Goal: Information Seeking & Learning: Learn about a topic

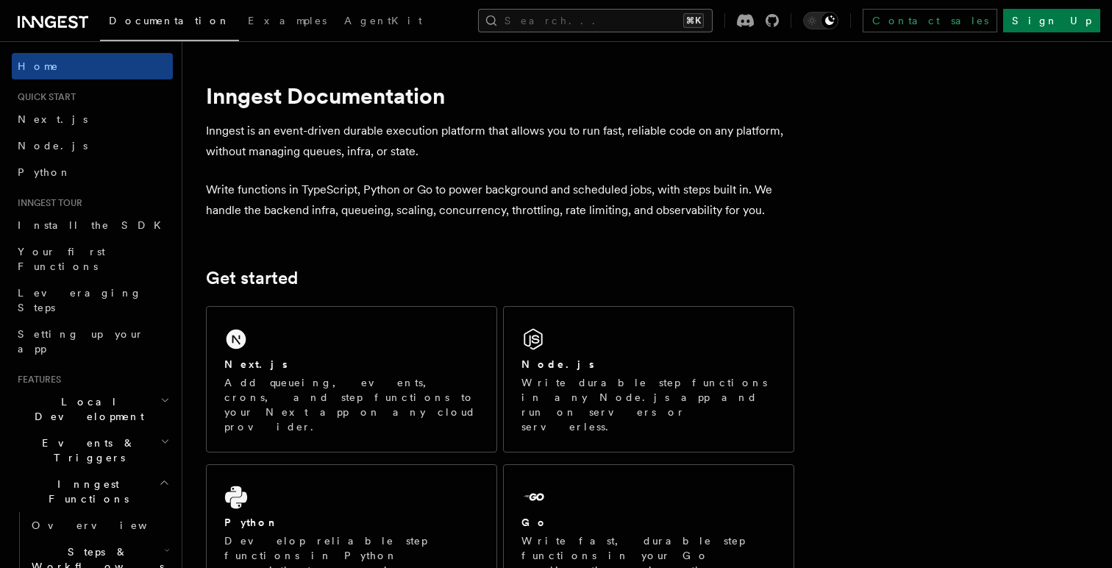
click at [581, 21] on button "Search... ⌘K" at bounding box center [595, 21] width 235 height 24
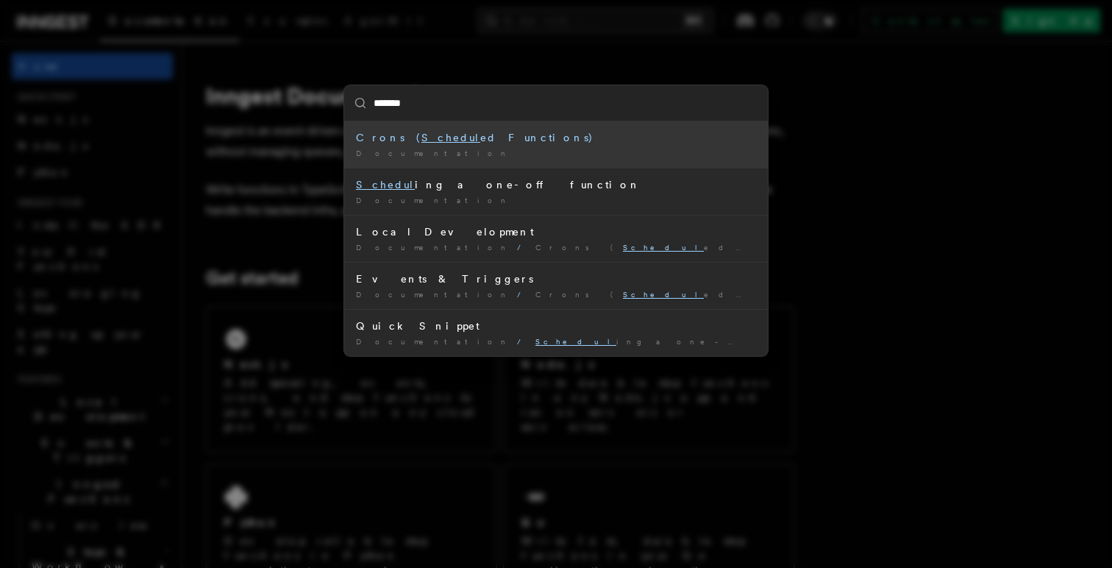
type input "********"
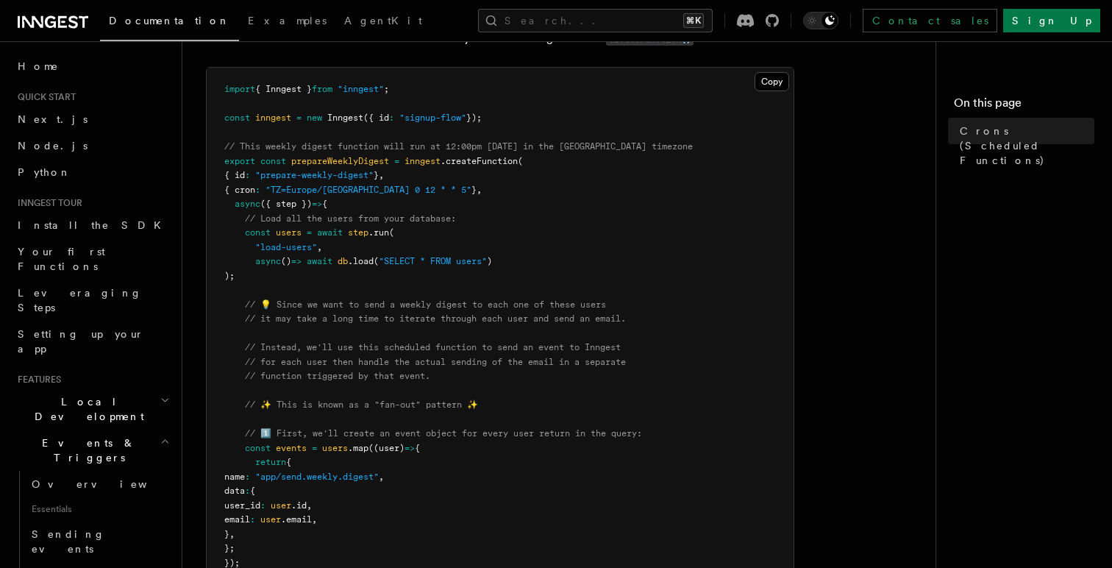
scroll to position [217, 0]
click at [293, 175] on span ""prepare-weekly-digest"" at bounding box center [314, 174] width 118 height 10
drag, startPoint x: 293, startPoint y: 175, endPoint x: 377, endPoint y: 175, distance: 83.8
click at [374, 175] on span ""prepare-weekly-digest"" at bounding box center [314, 174] width 118 height 10
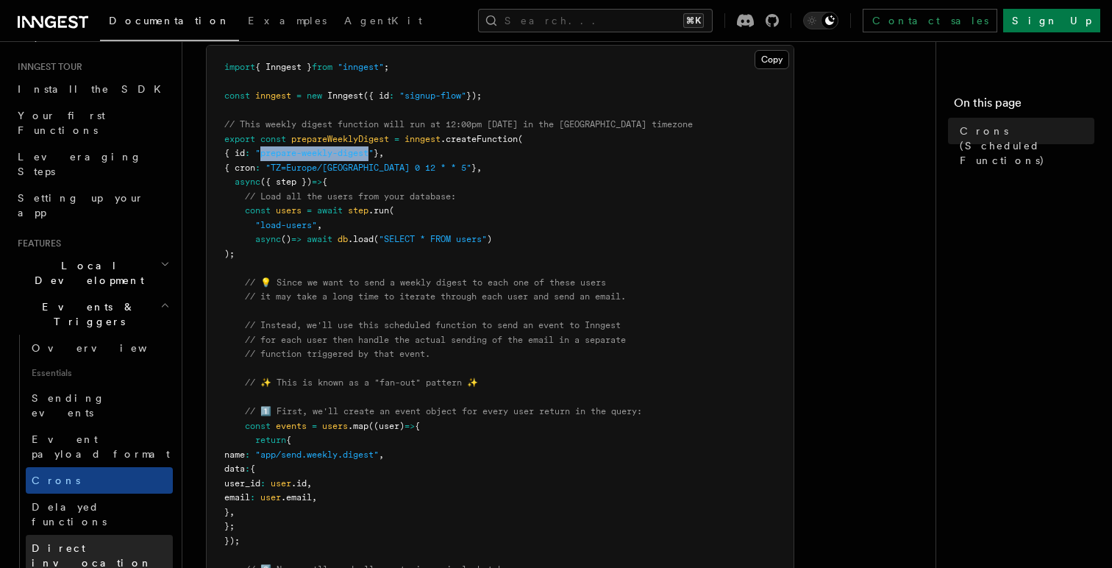
scroll to position [10, 0]
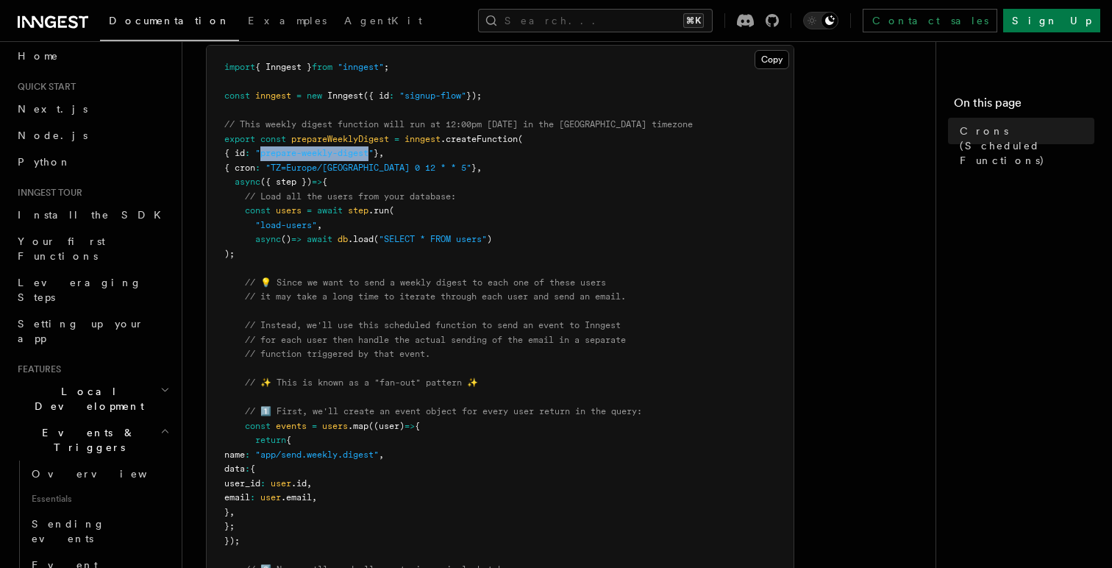
click at [152, 378] on h2 "Local Development" at bounding box center [92, 398] width 161 height 41
click at [121, 419] on link "Overview" at bounding box center [99, 432] width 147 height 26
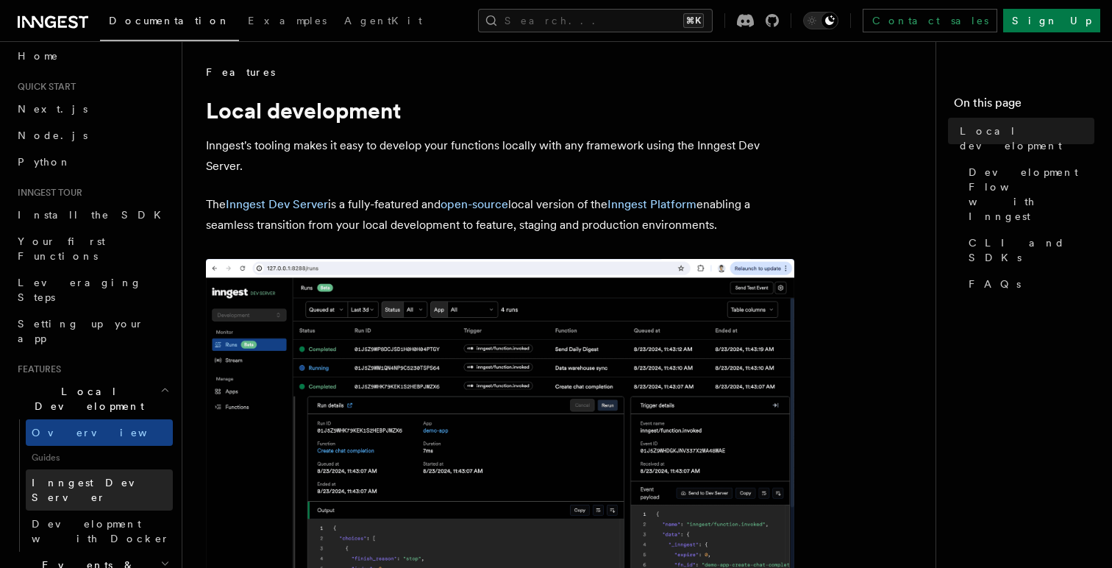
click at [143, 469] on link "Inngest Dev Server" at bounding box center [99, 489] width 147 height 41
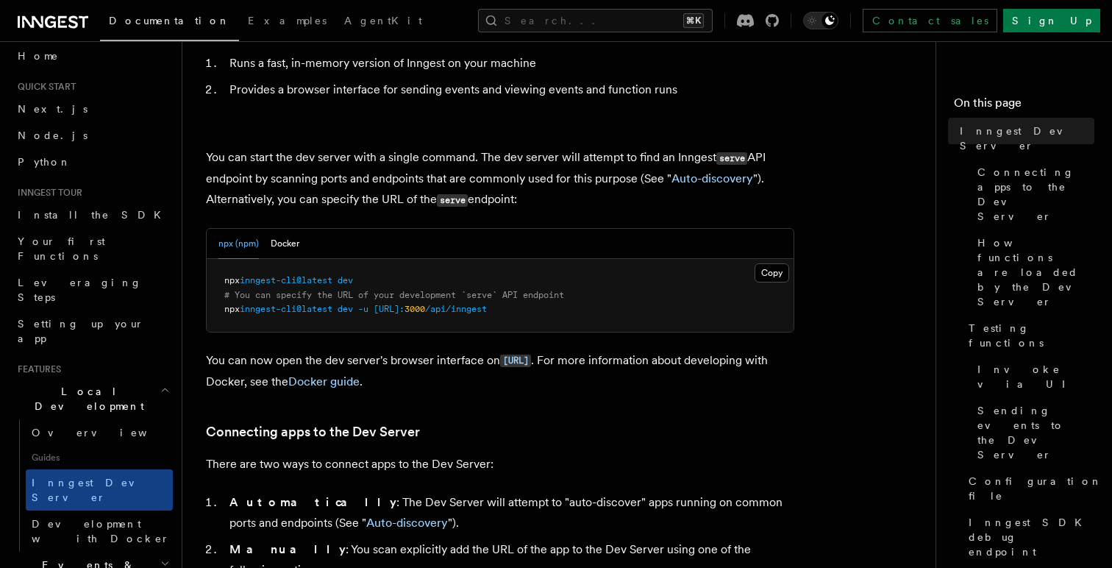
scroll to position [133, 0]
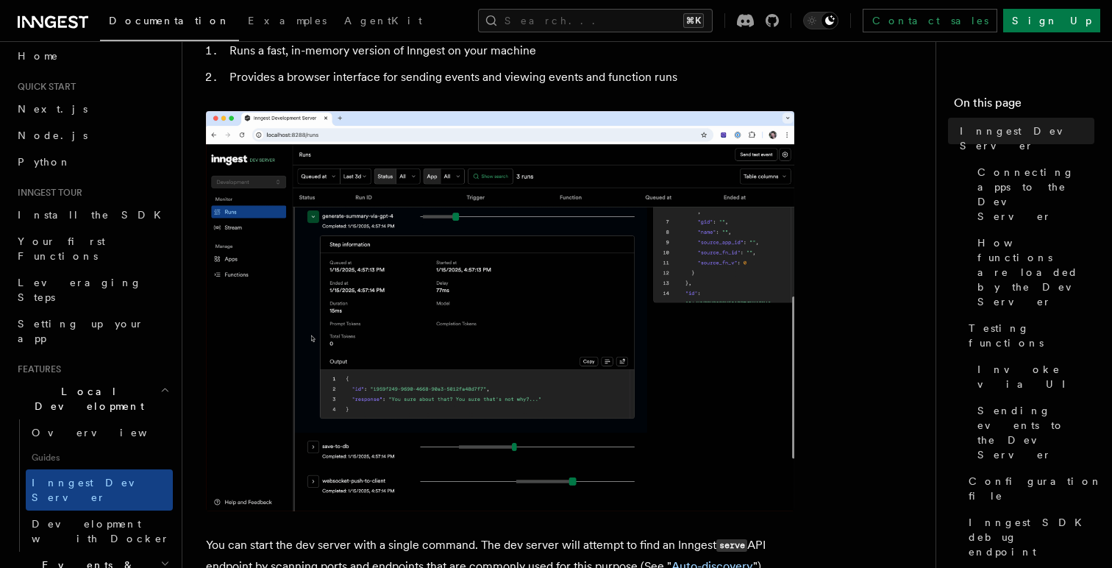
click at [155, 378] on h2 "Local Development" at bounding box center [92, 398] width 161 height 41
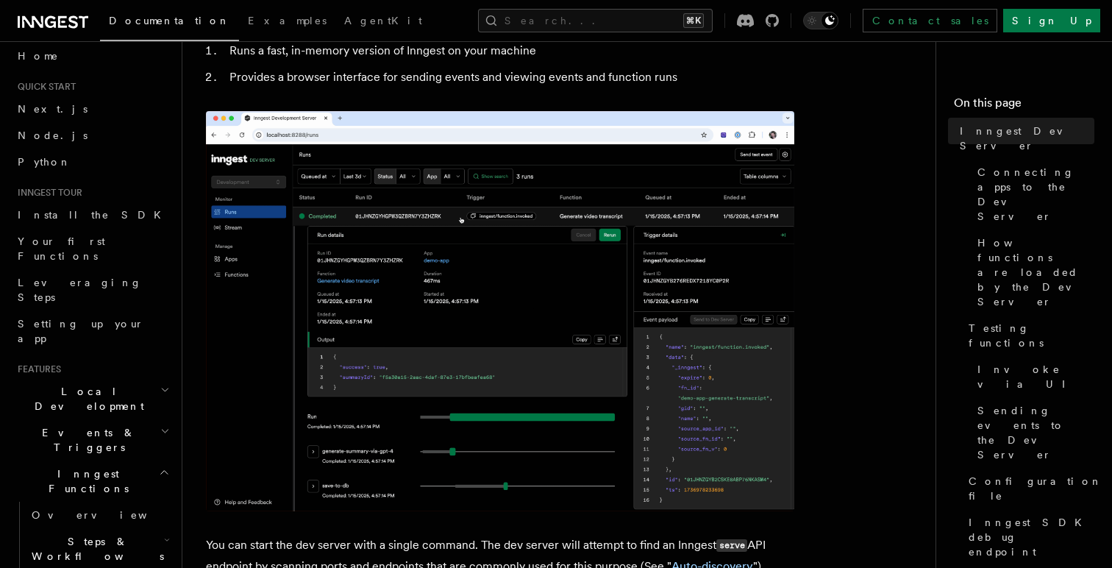
click at [168, 466] on icon "button" at bounding box center [164, 472] width 11 height 12
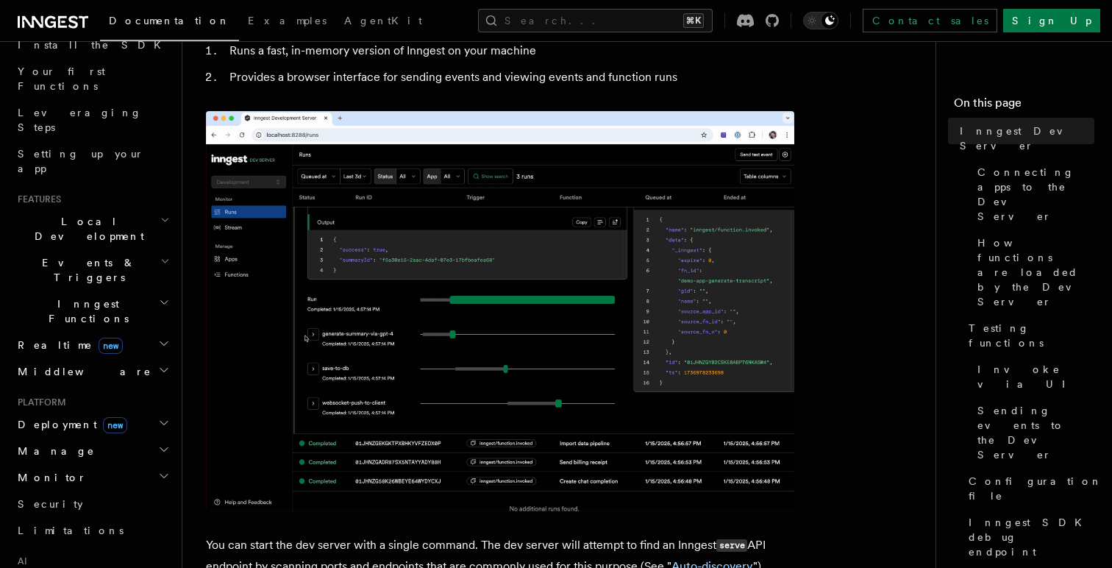
scroll to position [181, 0]
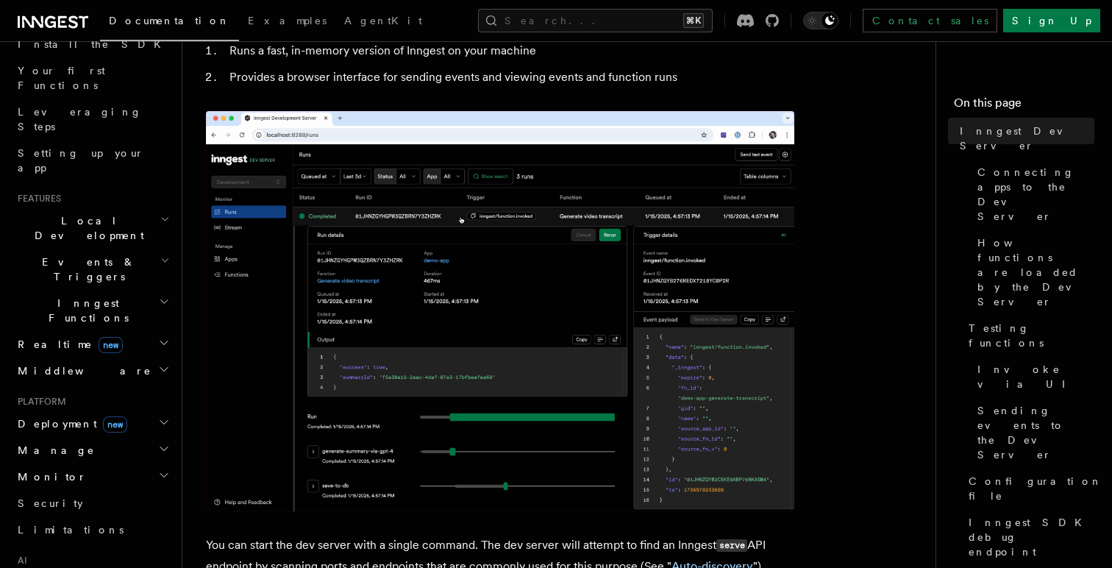
click at [166, 416] on icon "button" at bounding box center [164, 422] width 12 height 12
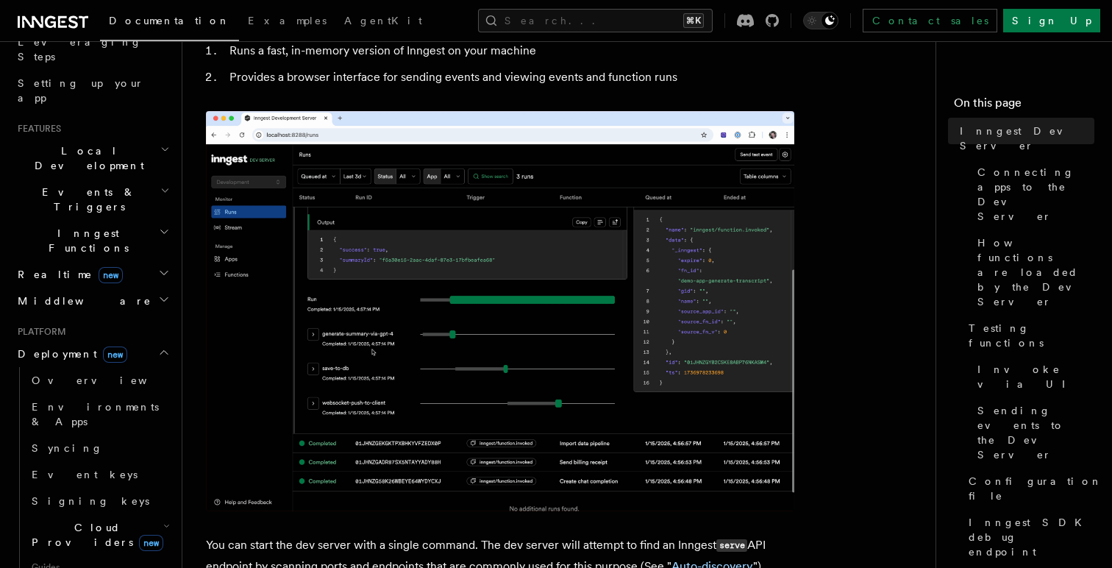
scroll to position [256, 0]
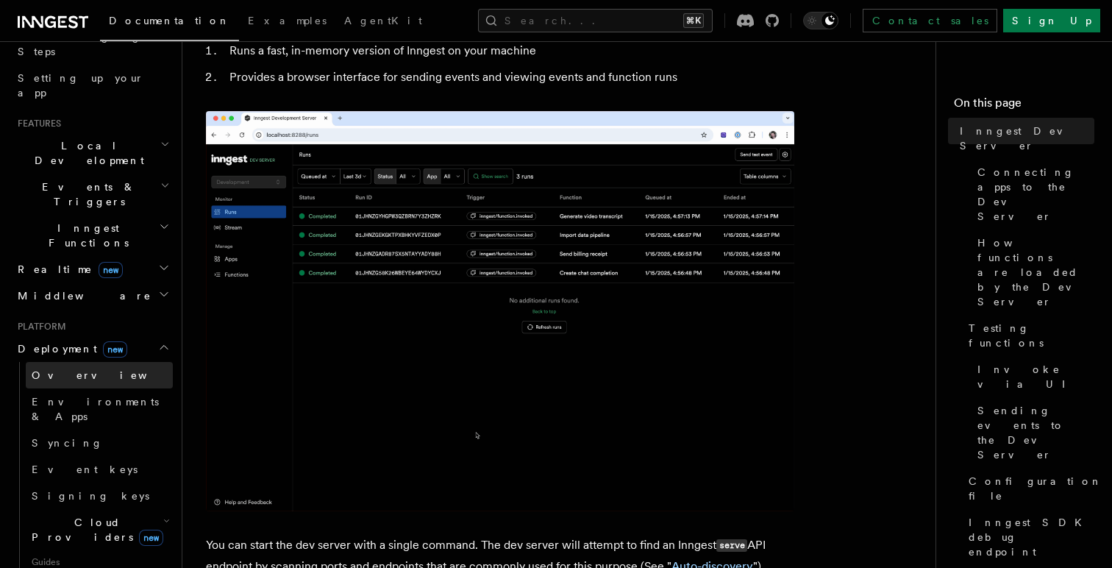
click at [110, 362] on link "Overview" at bounding box center [99, 375] width 147 height 26
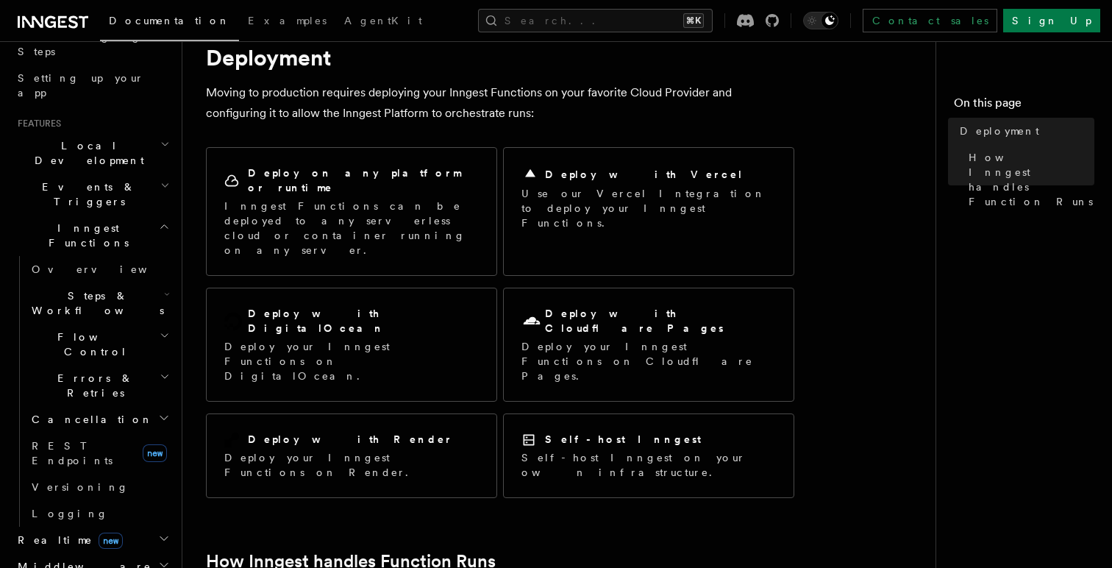
scroll to position [54, 0]
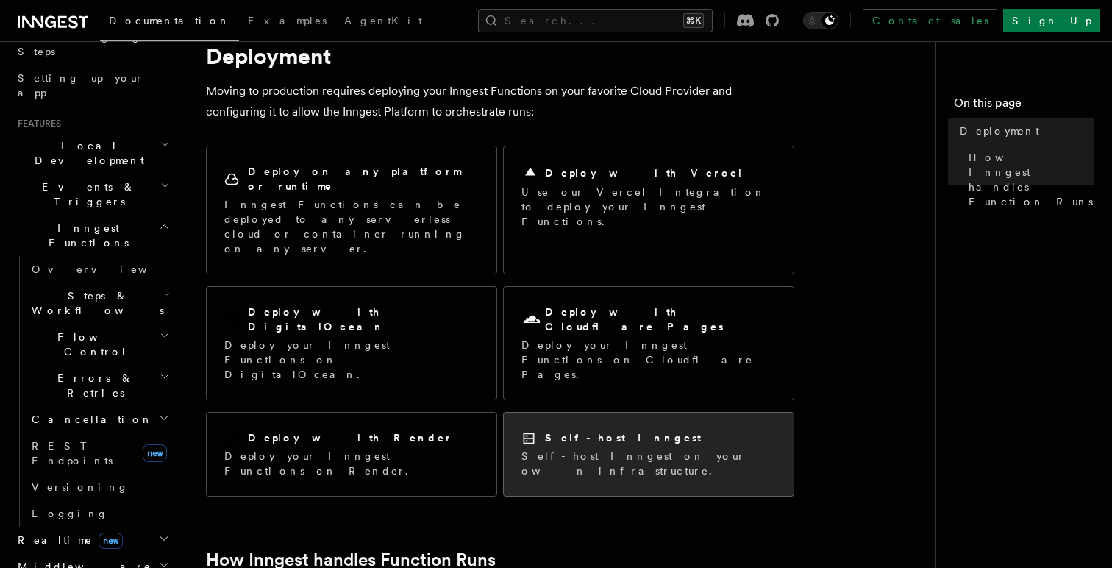
click at [580, 449] on p "Self-host Inngest on your own infrastructure." at bounding box center [648, 463] width 254 height 29
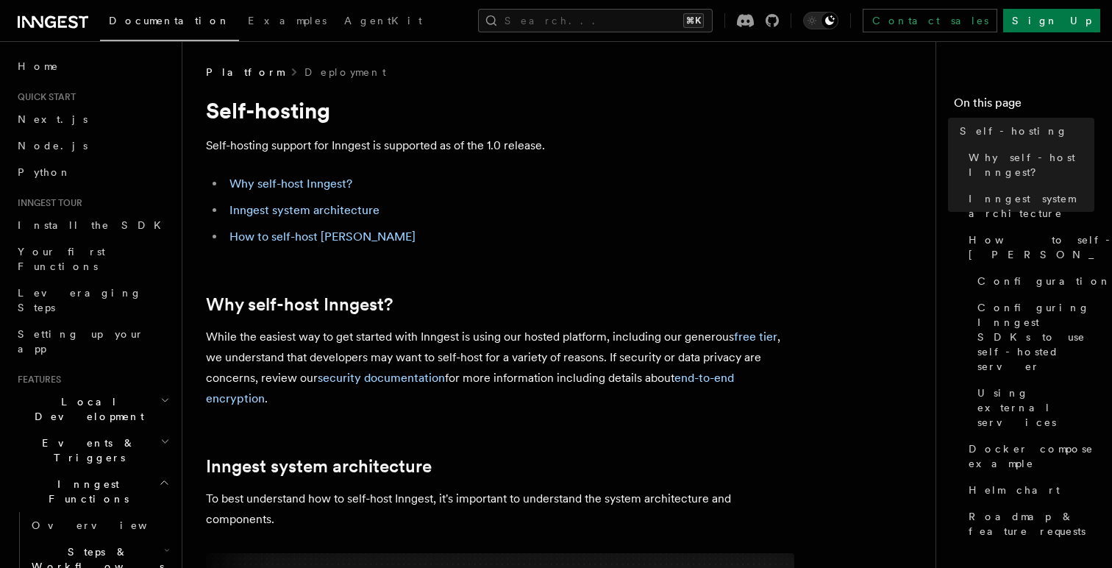
click at [759, 327] on p "While the easiest way to get started with Inngest is using our hosted platform,…" at bounding box center [500, 368] width 588 height 82
click at [759, 338] on link "free tier" at bounding box center [755, 336] width 43 height 14
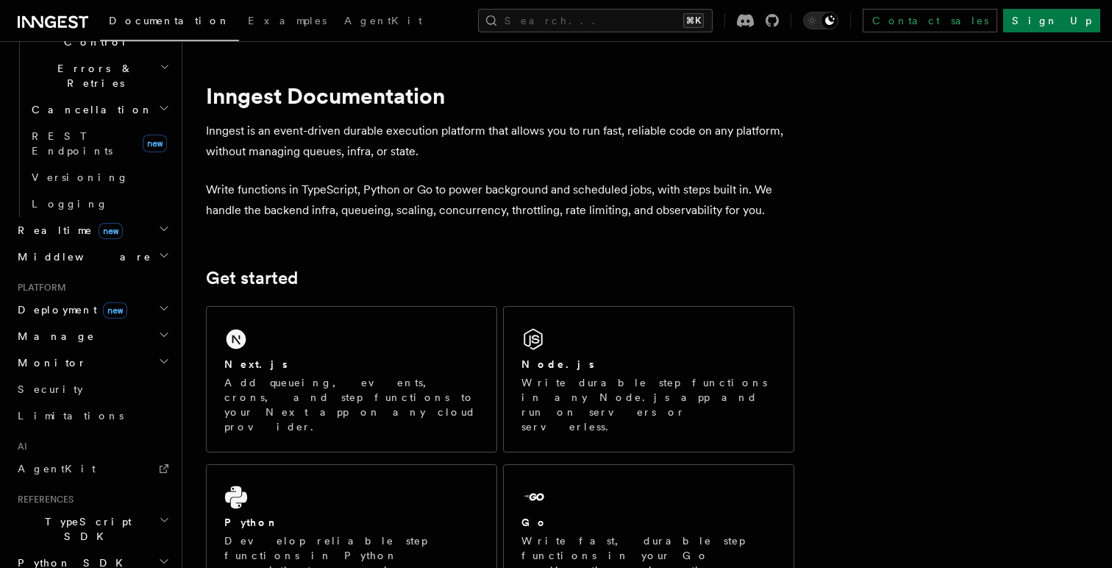
scroll to position [539, 0]
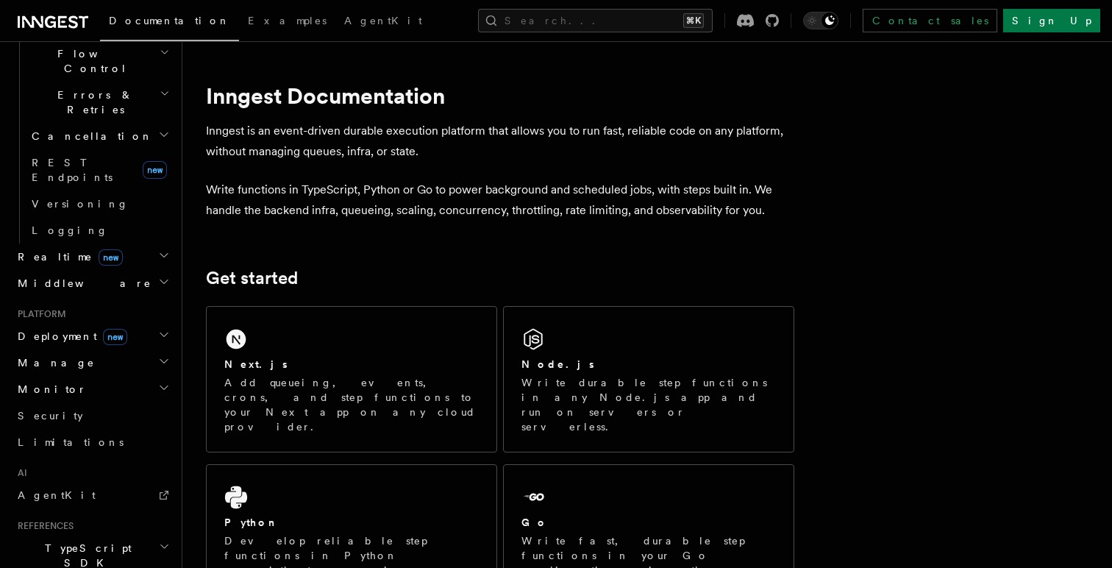
click at [155, 349] on h2 "Manage" at bounding box center [92, 362] width 161 height 26
click at [155, 323] on h2 "Deployment new" at bounding box center [92, 336] width 161 height 26
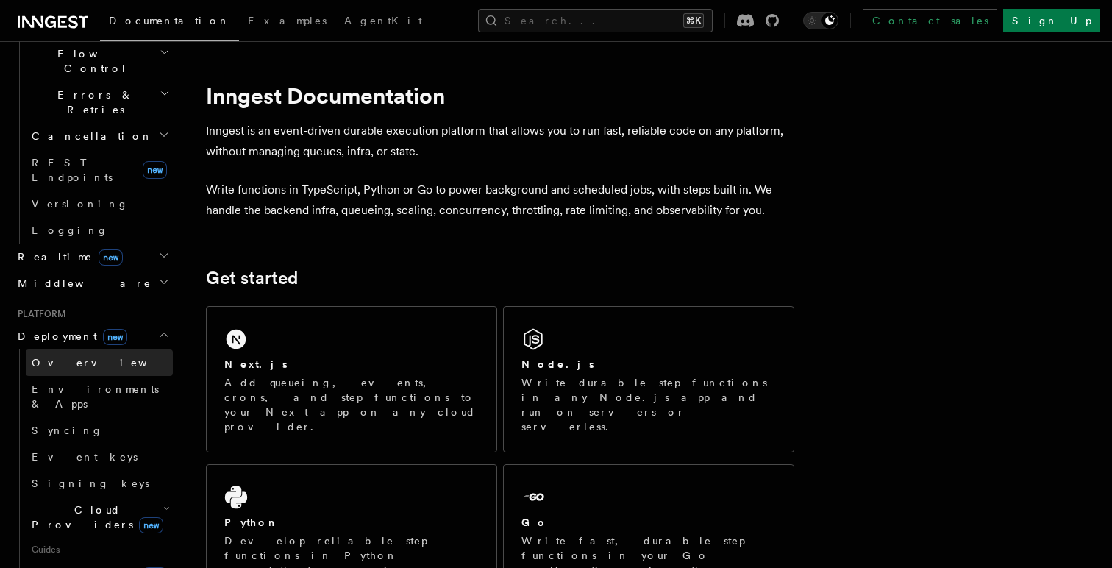
click at [110, 349] on link "Overview" at bounding box center [99, 362] width 147 height 26
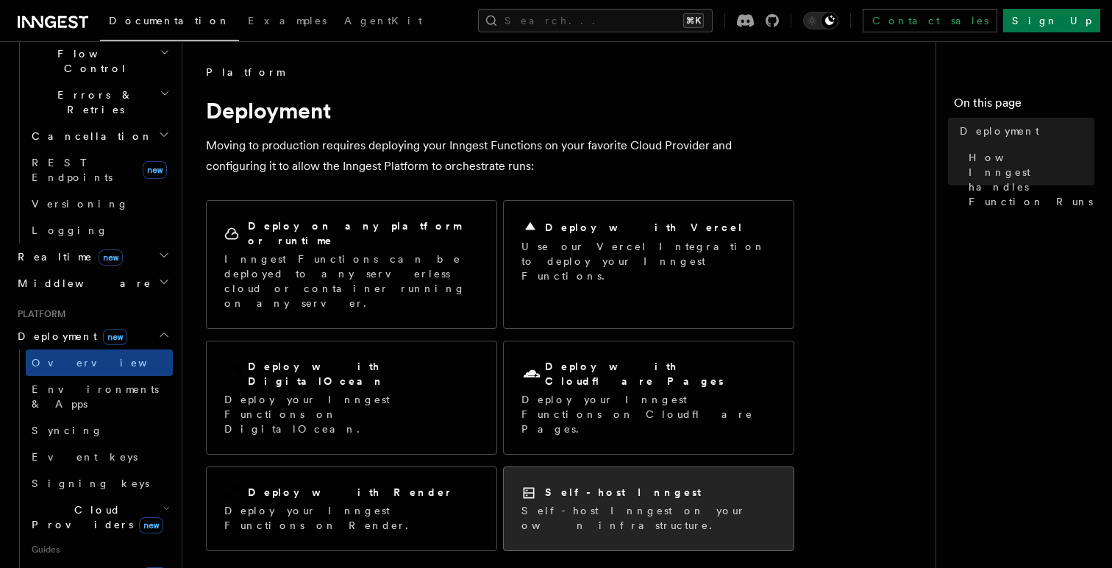
click at [605, 485] on h2 "Self-host Inngest" at bounding box center [623, 492] width 156 height 15
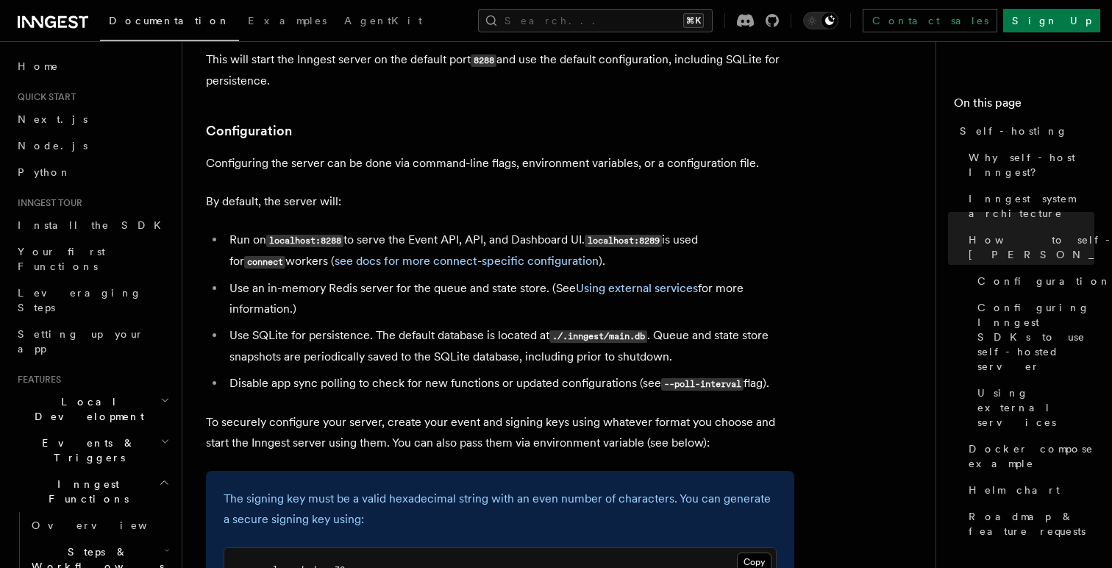
scroll to position [1831, 0]
click at [264, 229] on li "Run on localhost:8288 to serve the Event API, API, and Dashboard UI. localhost:…" at bounding box center [509, 250] width 569 height 43
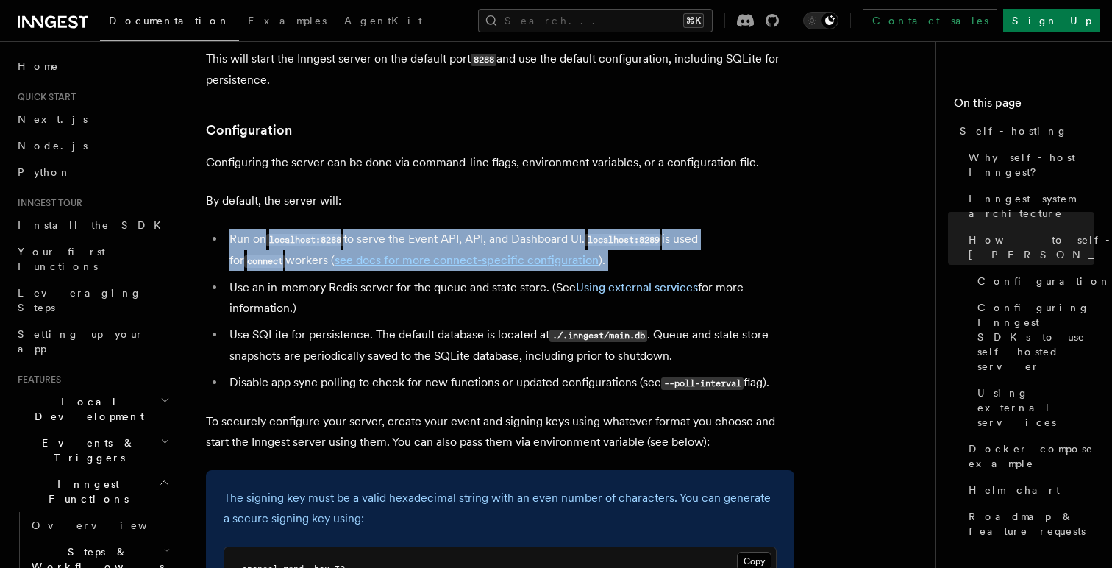
click at [264, 229] on li "Run on localhost:8288 to serve the Event API, API, and Dashboard UI. localhost:…" at bounding box center [509, 250] width 569 height 43
click at [265, 229] on li "Run on localhost:8288 to serve the Event API, API, and Dashboard UI. localhost:…" at bounding box center [509, 250] width 569 height 43
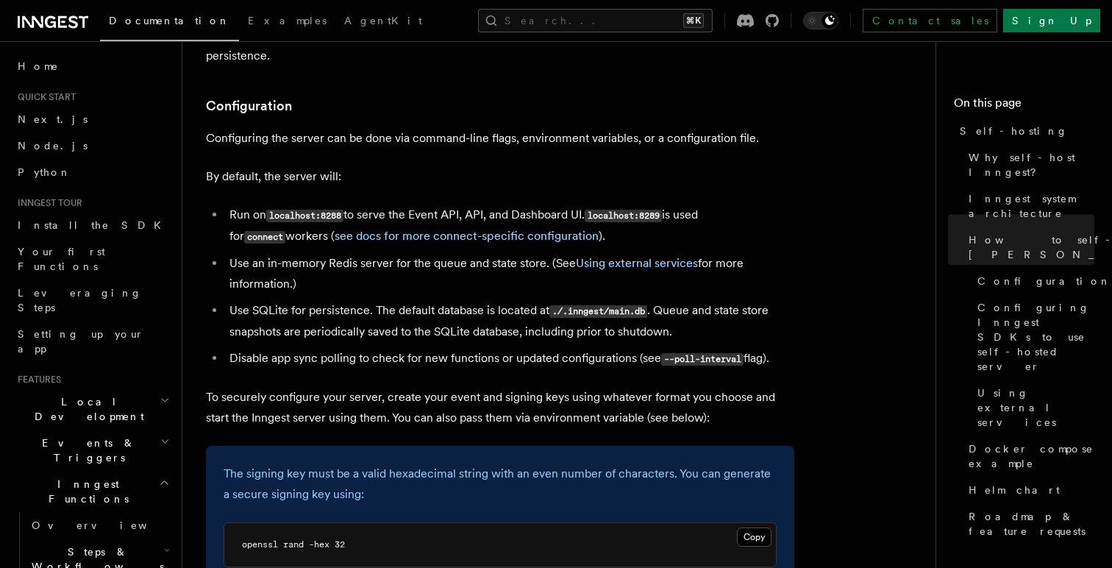
scroll to position [1867, 0]
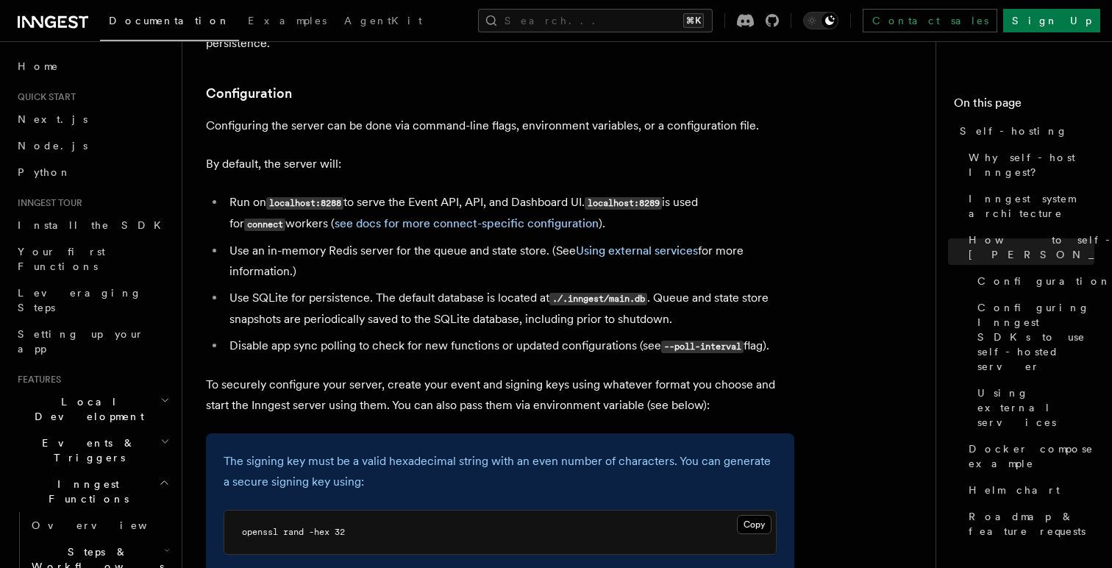
click at [254, 240] on li "Use an in-memory Redis server for the queue and state store. (See Using externa…" at bounding box center [509, 260] width 569 height 41
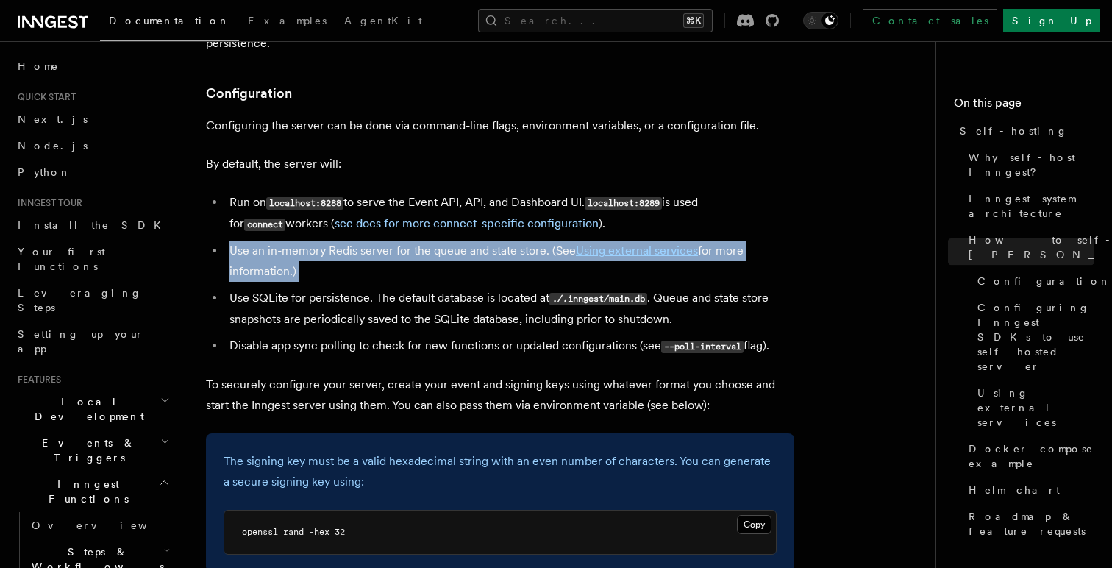
click at [254, 240] on li "Use an in-memory Redis server for the queue and state store. (See Using externa…" at bounding box center [509, 260] width 569 height 41
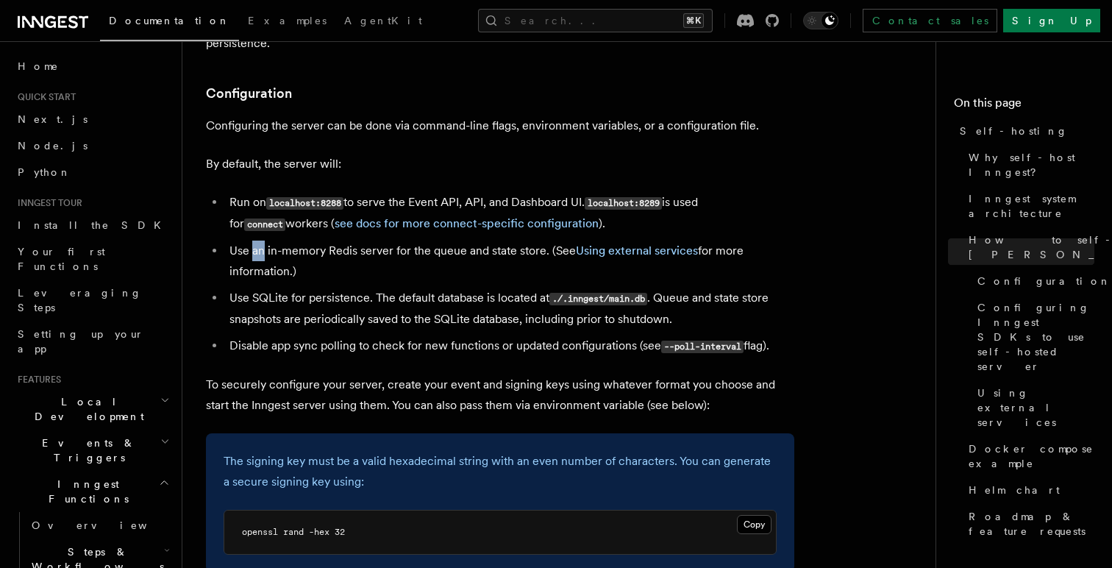
click at [254, 240] on li "Use an in-memory Redis server for the queue and state store. (See Using externa…" at bounding box center [509, 260] width 569 height 41
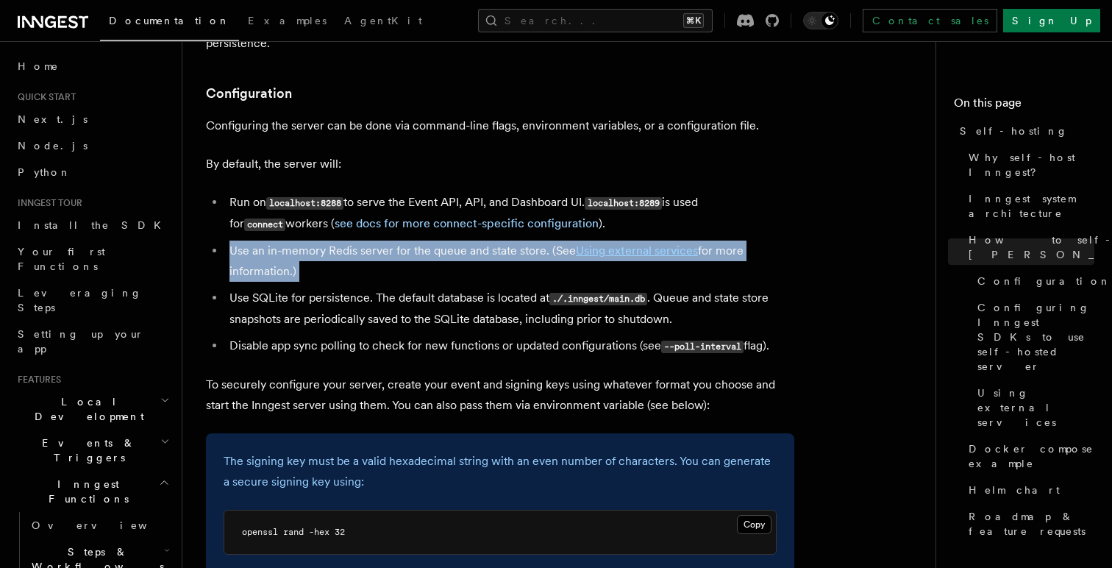
click at [254, 240] on li "Use an in-memory Redis server for the queue and state store. (See Using externa…" at bounding box center [509, 260] width 569 height 41
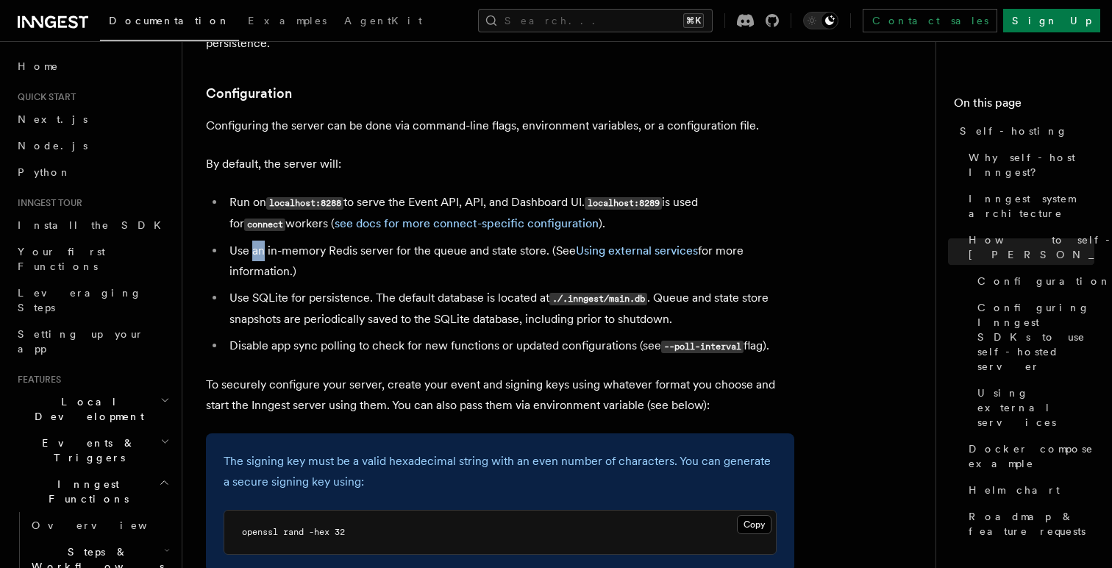
click at [254, 240] on li "Use an in-memory Redis server for the queue and state store. (See Using externa…" at bounding box center [509, 260] width 569 height 41
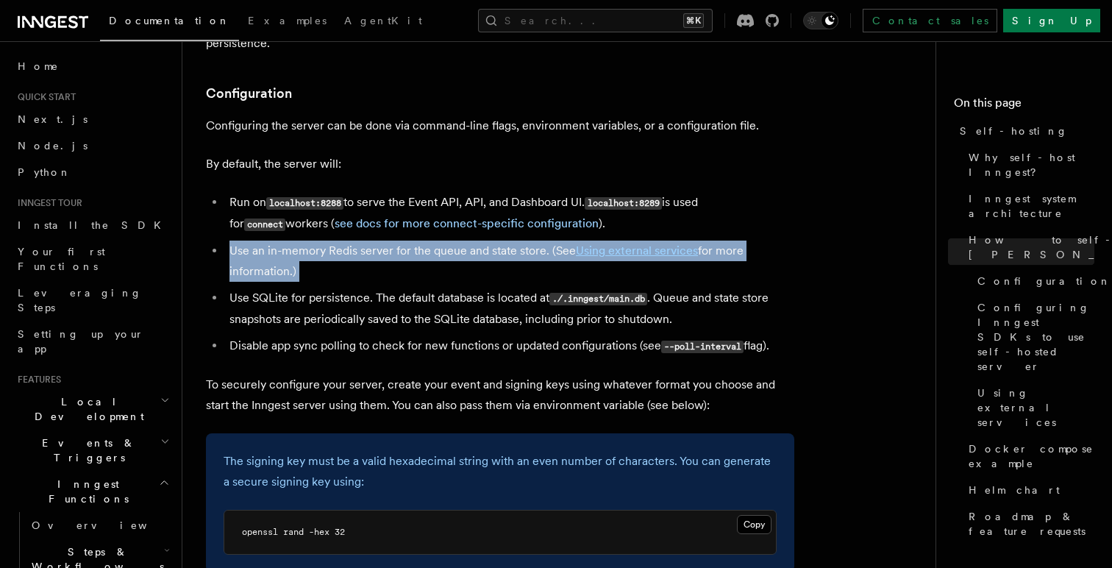
click at [254, 240] on li "Use an in-memory Redis server for the queue and state store. (See Using externa…" at bounding box center [509, 260] width 569 height 41
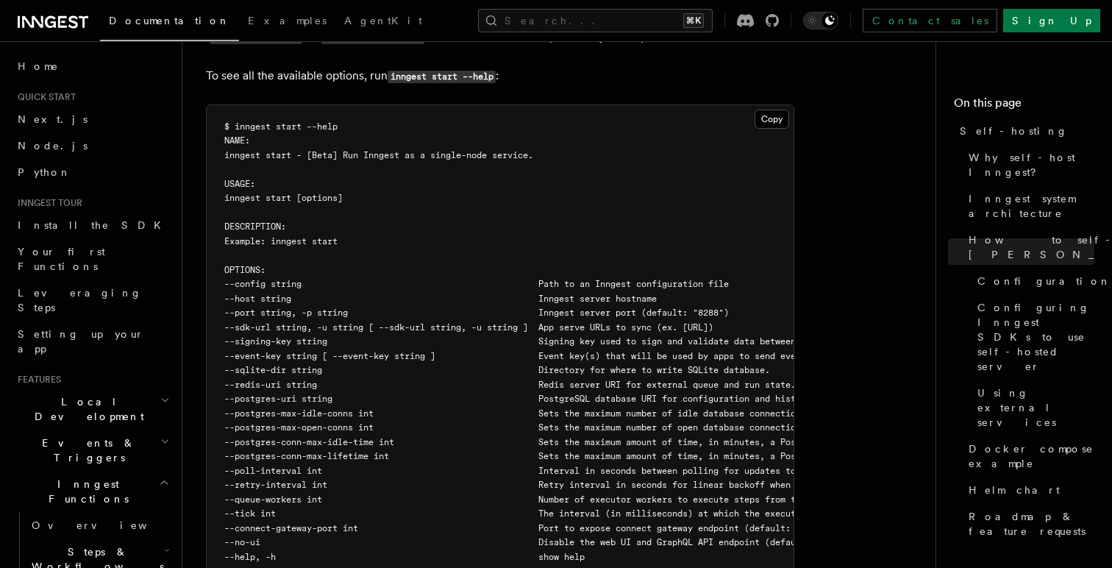
scroll to position [2523, 0]
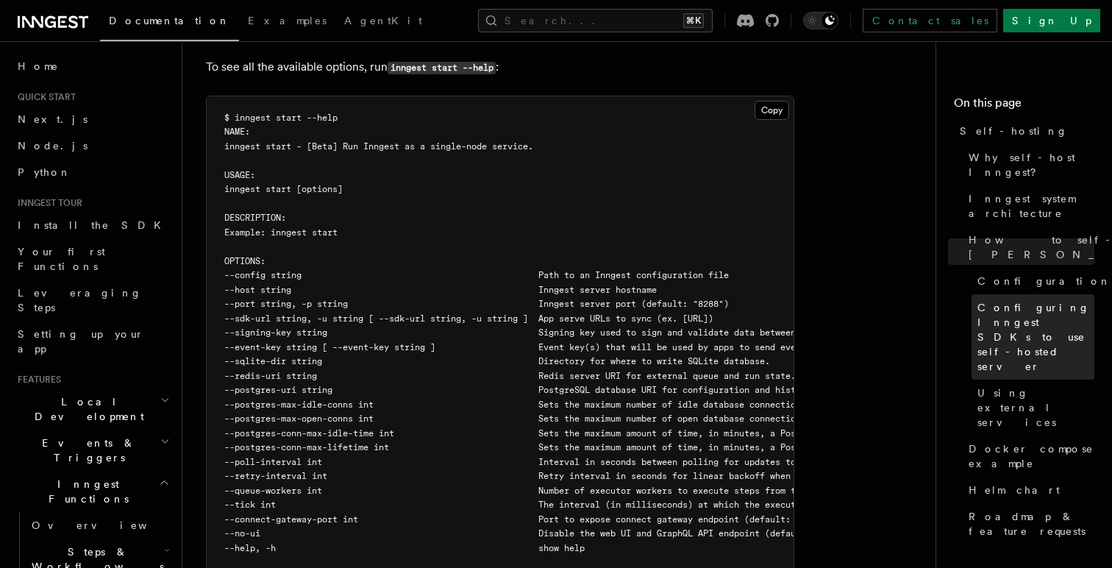
click at [1043, 311] on span "Configuring Inngest SDKs to use self-hosted server" at bounding box center [1035, 337] width 117 height 74
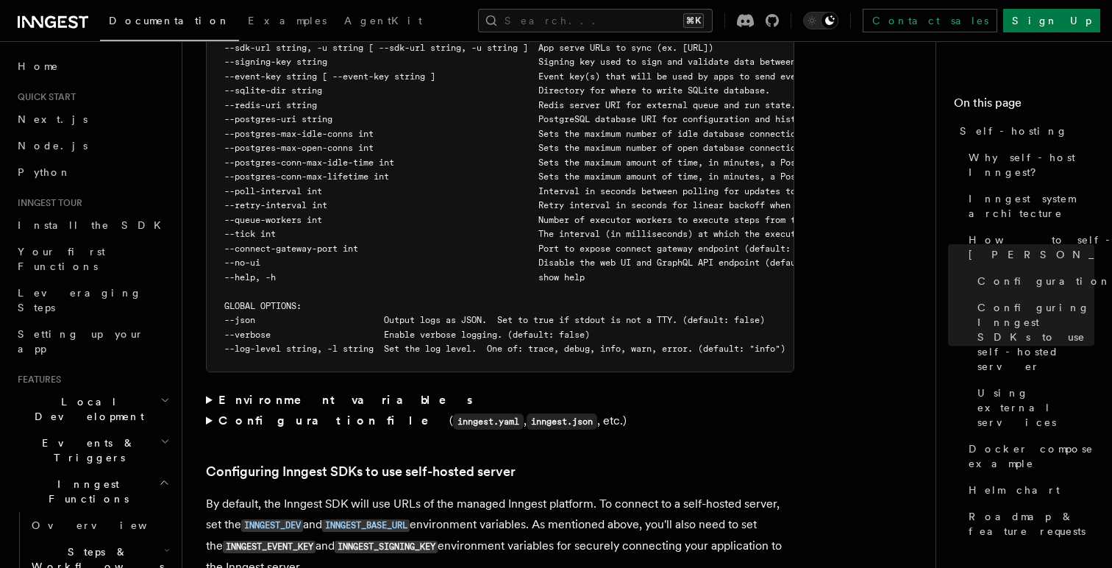
scroll to position [2795, 0]
click at [650, 493] on p "By default, the Inngest SDK will use URLs of the managed Inngest platform. To c…" at bounding box center [500, 535] width 588 height 84
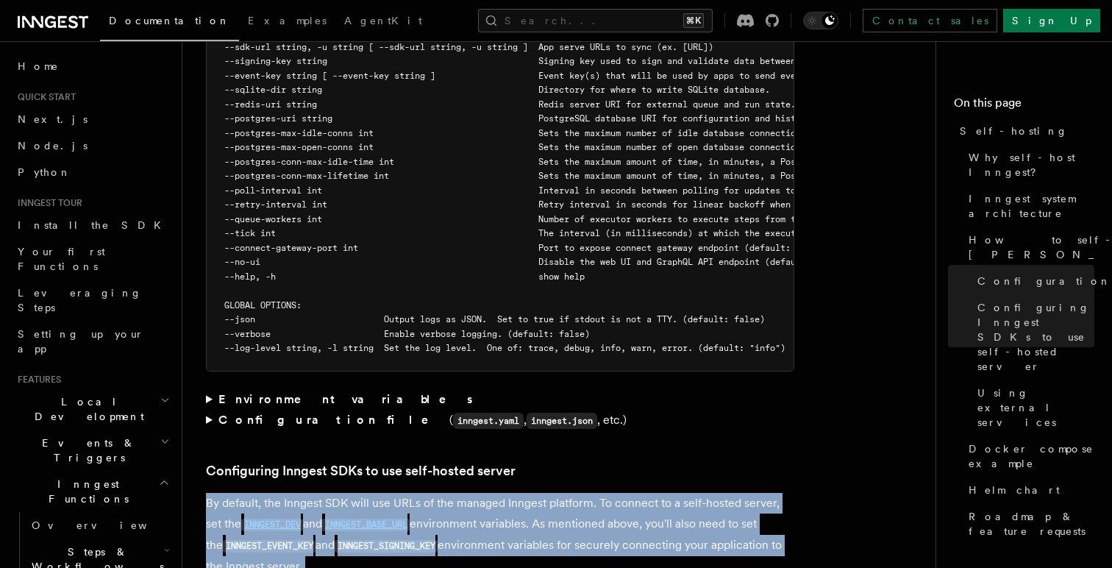
click at [650, 493] on p "By default, the Inngest SDK will use URLs of the managed Inngest platform. To c…" at bounding box center [500, 535] width 588 height 84
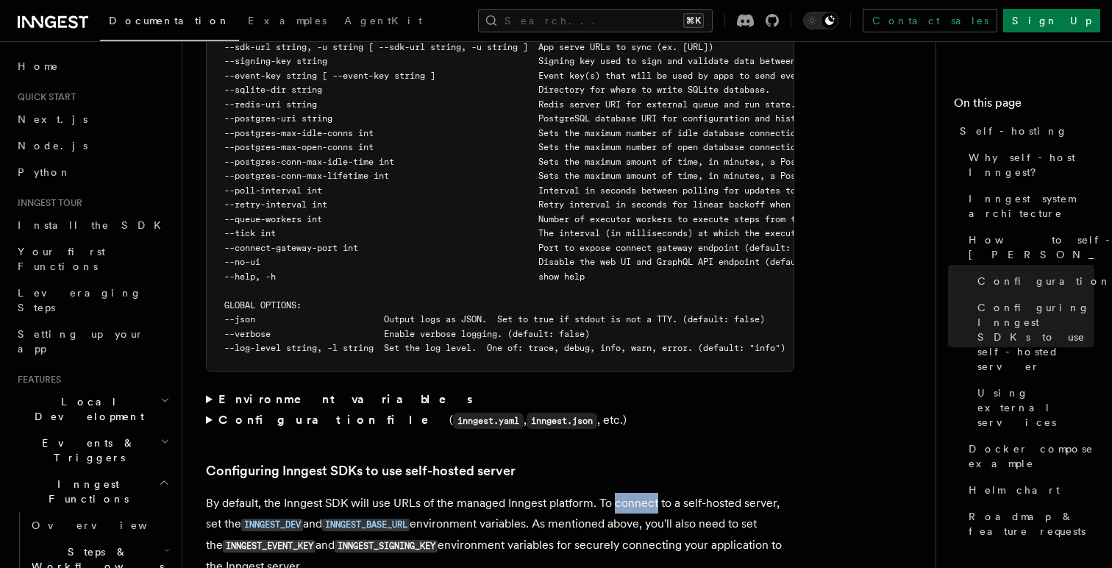
click at [650, 493] on p "By default, the Inngest SDK will use URLs of the managed Inngest platform. To c…" at bounding box center [500, 535] width 588 height 84
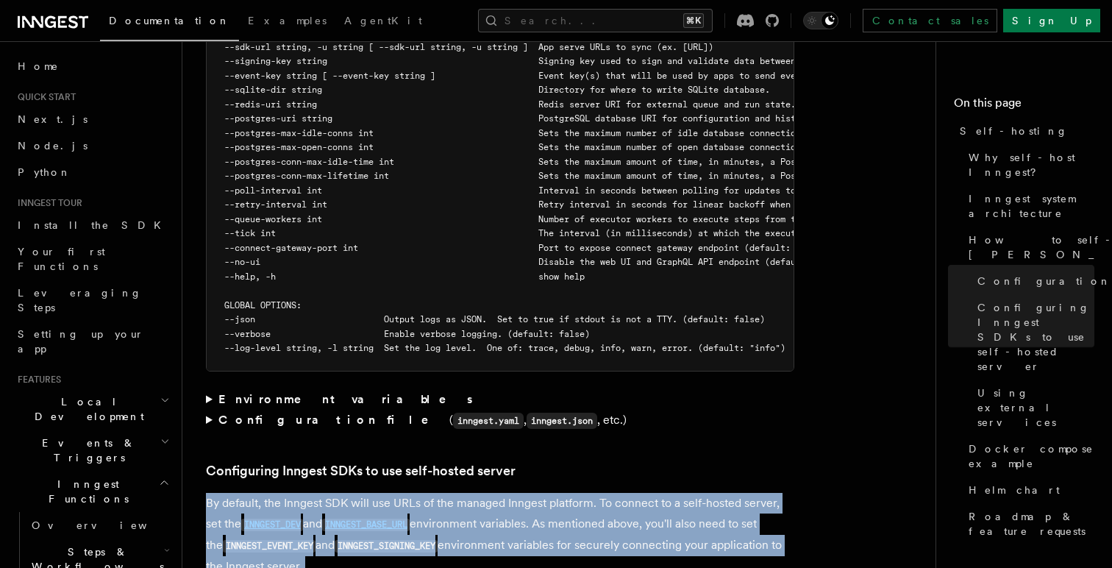
click at [650, 493] on p "By default, the Inngest SDK will use URLs of the managed Inngest platform. To c…" at bounding box center [500, 535] width 588 height 84
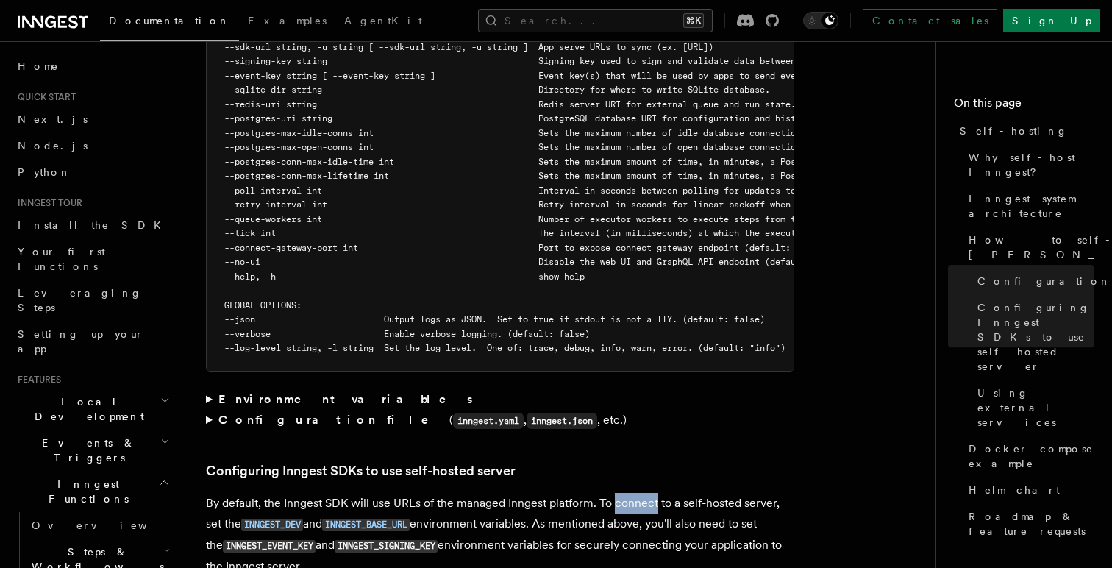
click at [650, 493] on p "By default, the Inngest SDK will use URLs of the managed Inngest platform. To c…" at bounding box center [500, 535] width 588 height 84
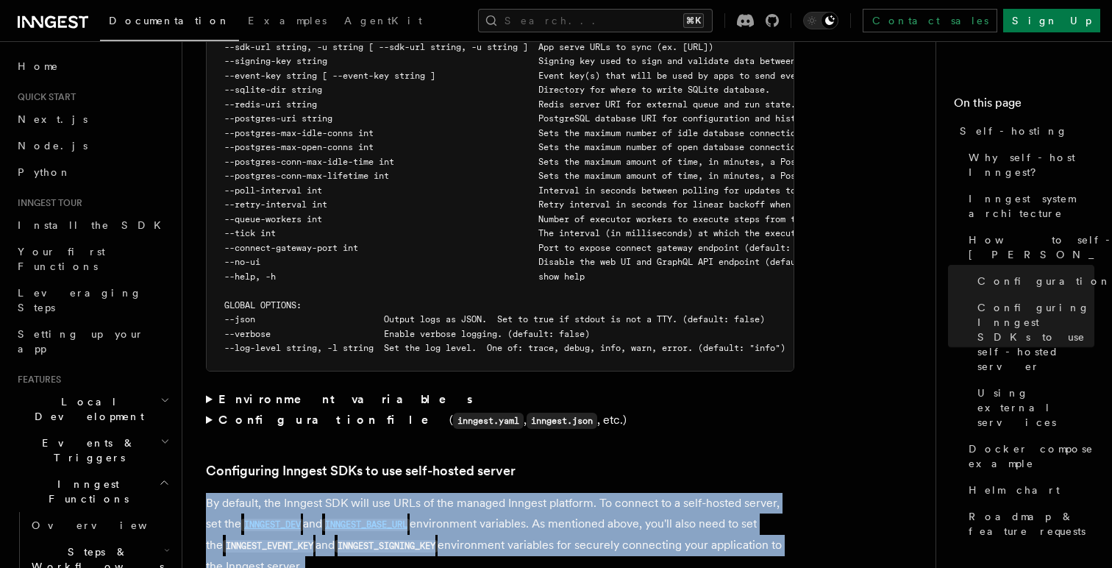
click at [650, 493] on p "By default, the Inngest SDK will use URLs of the managed Inngest platform. To c…" at bounding box center [500, 535] width 588 height 84
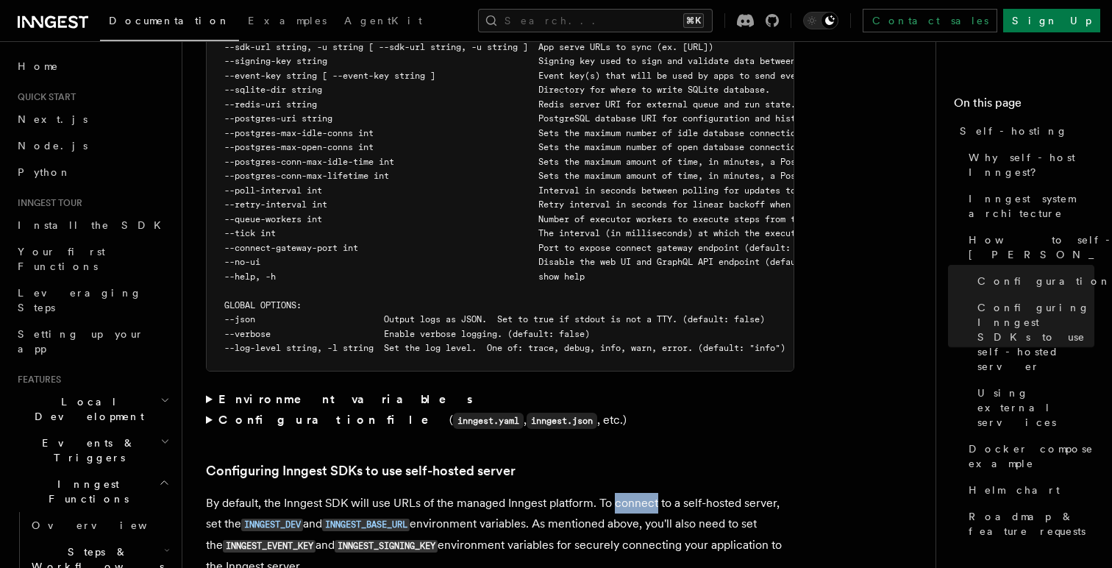
click at [650, 493] on p "By default, the Inngest SDK will use URLs of the managed Inngest platform. To c…" at bounding box center [500, 535] width 588 height 84
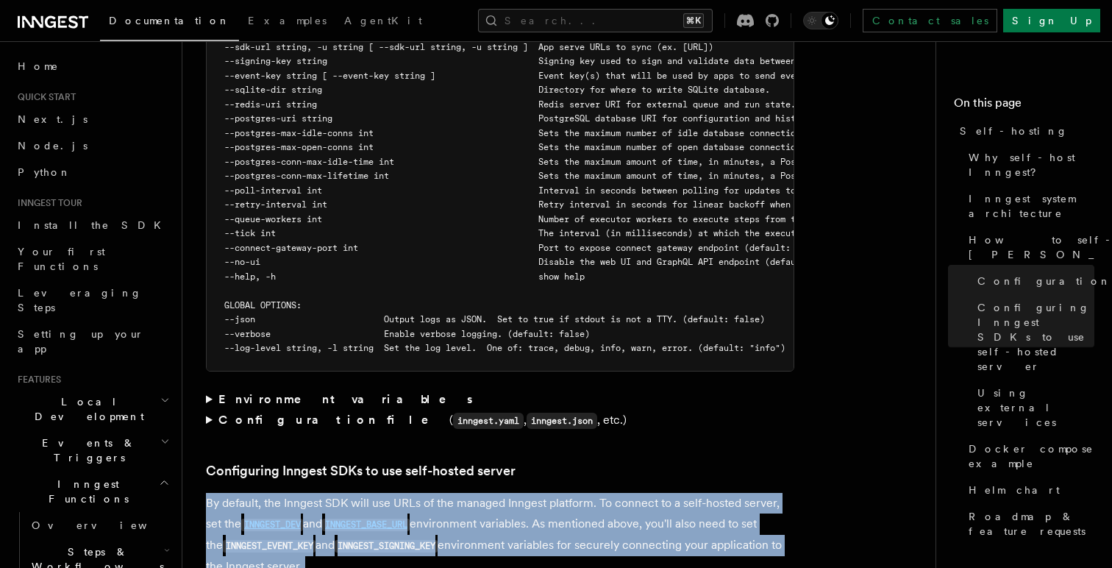
click at [650, 493] on p "By default, the Inngest SDK will use URLs of the managed Inngest platform. To c…" at bounding box center [500, 535] width 588 height 84
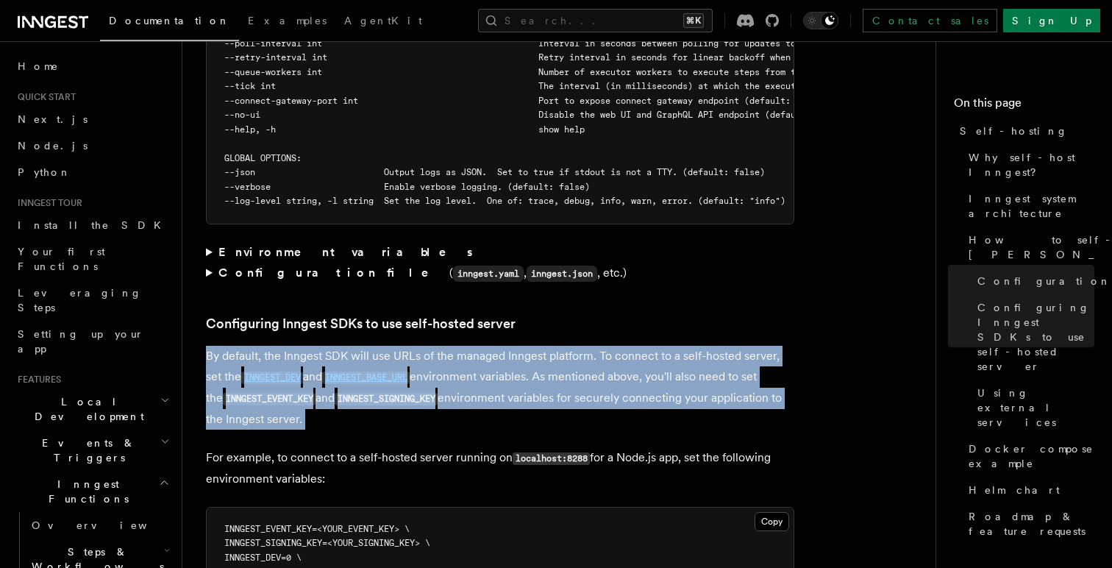
scroll to position [2953, 0]
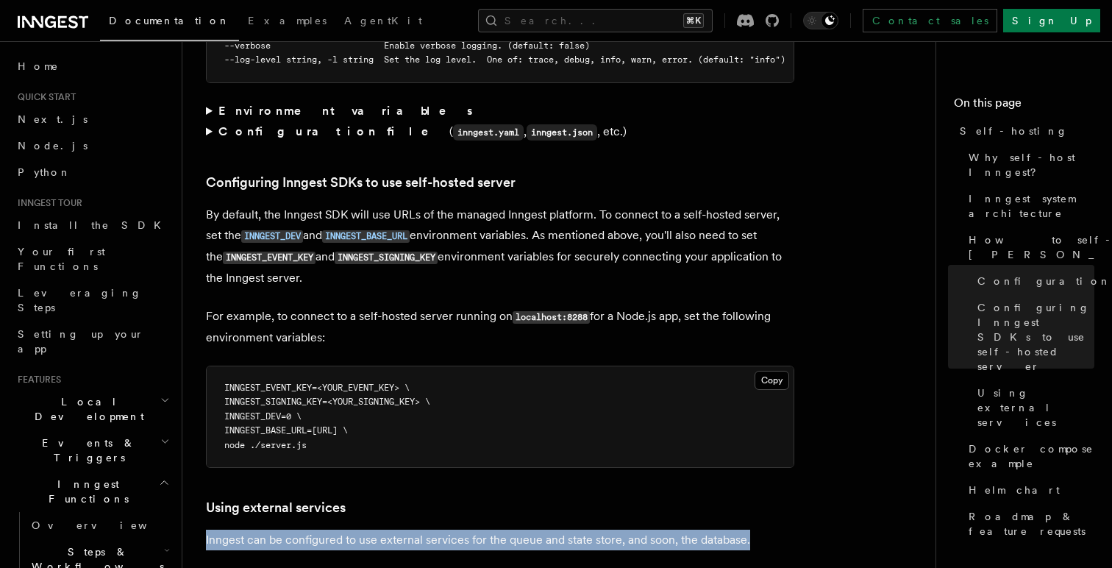
scroll to position [3090, 0]
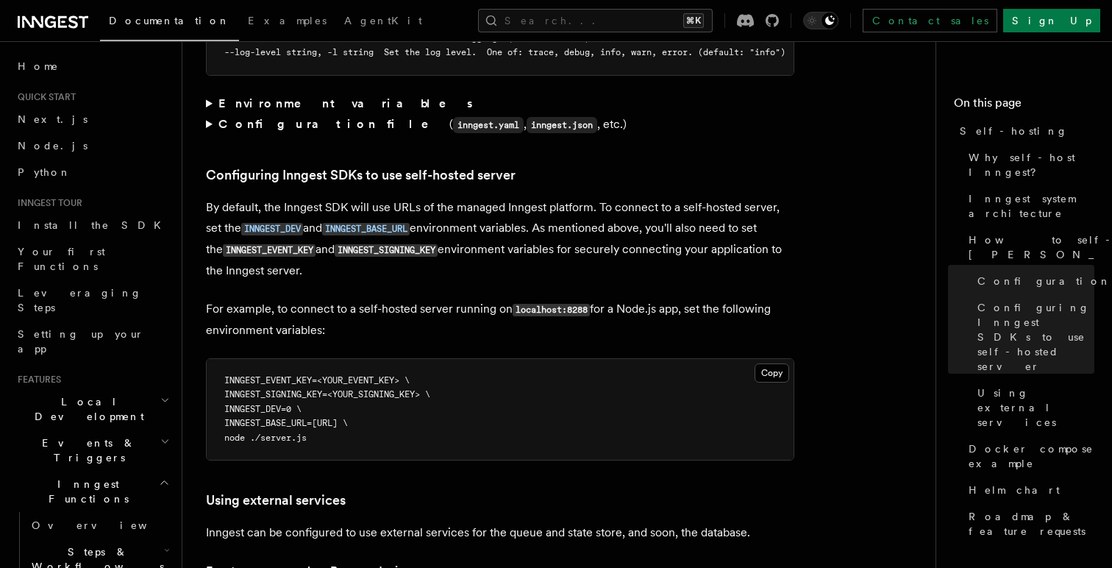
click at [254, 563] on strong "External Redis server" at bounding box center [354, 570] width 297 height 14
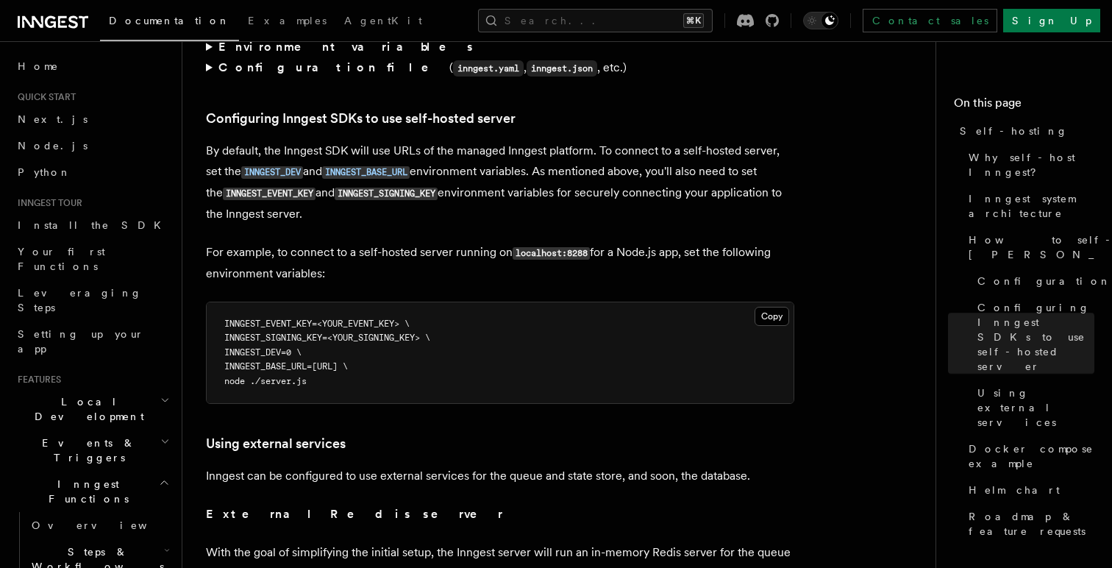
scroll to position [3156, 0]
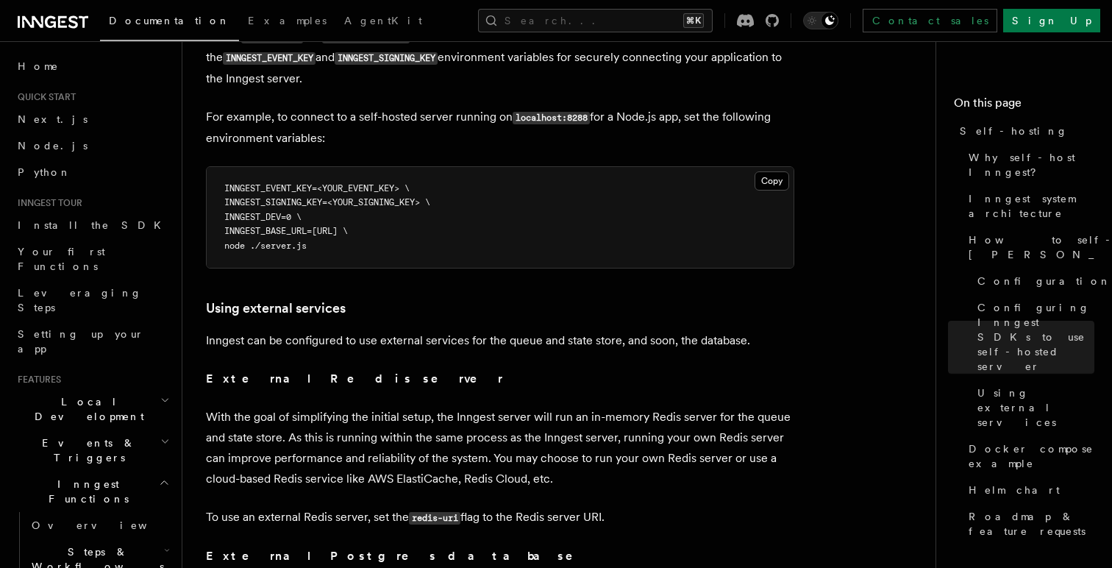
scroll to position [3293, 0]
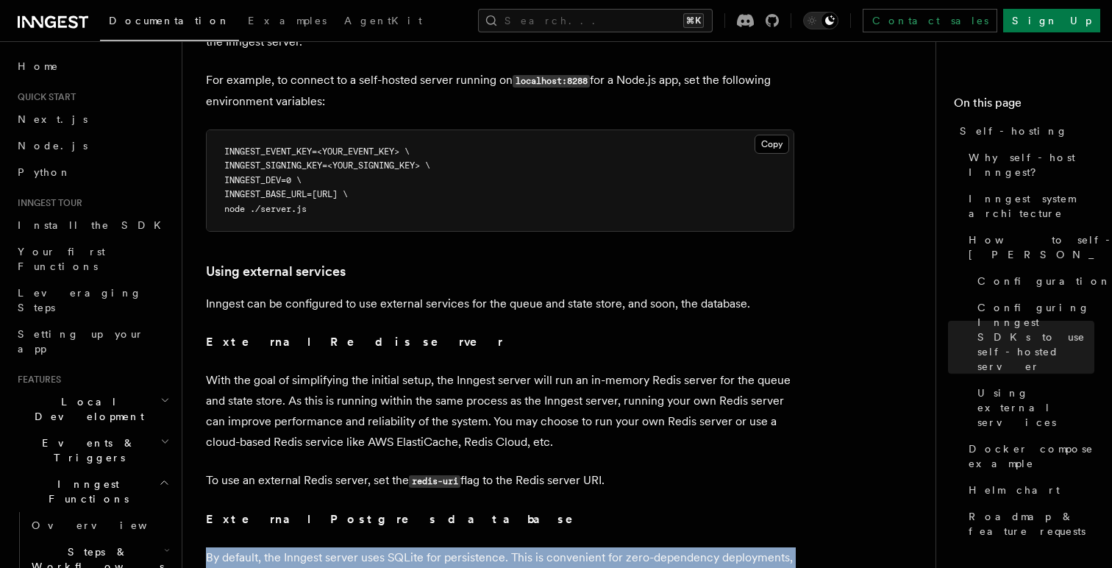
scroll to position [3320, 0]
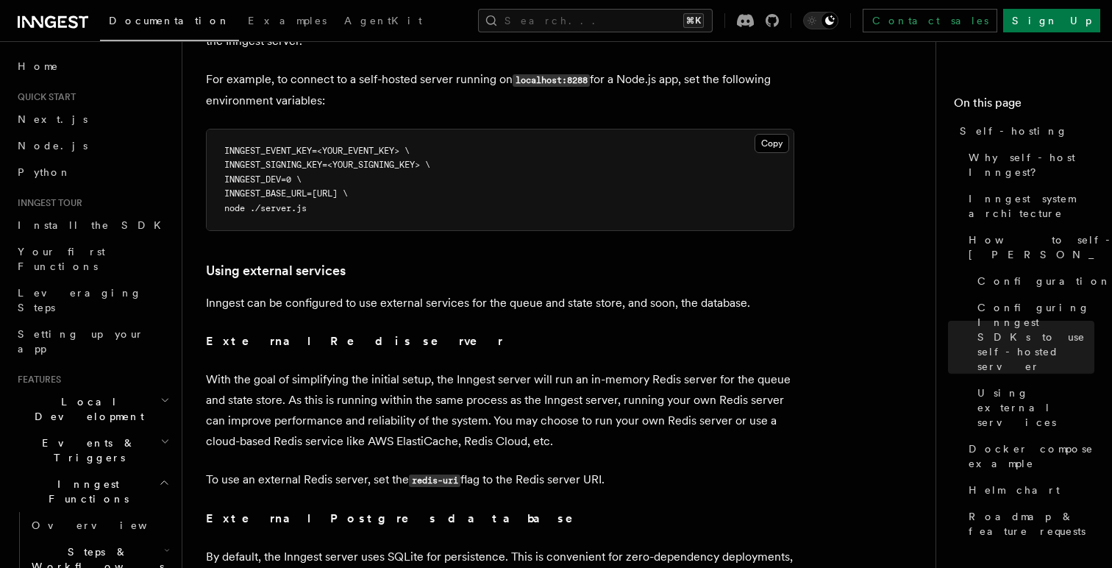
drag, startPoint x: 238, startPoint y: 250, endPoint x: 377, endPoint y: 246, distance: 139.1
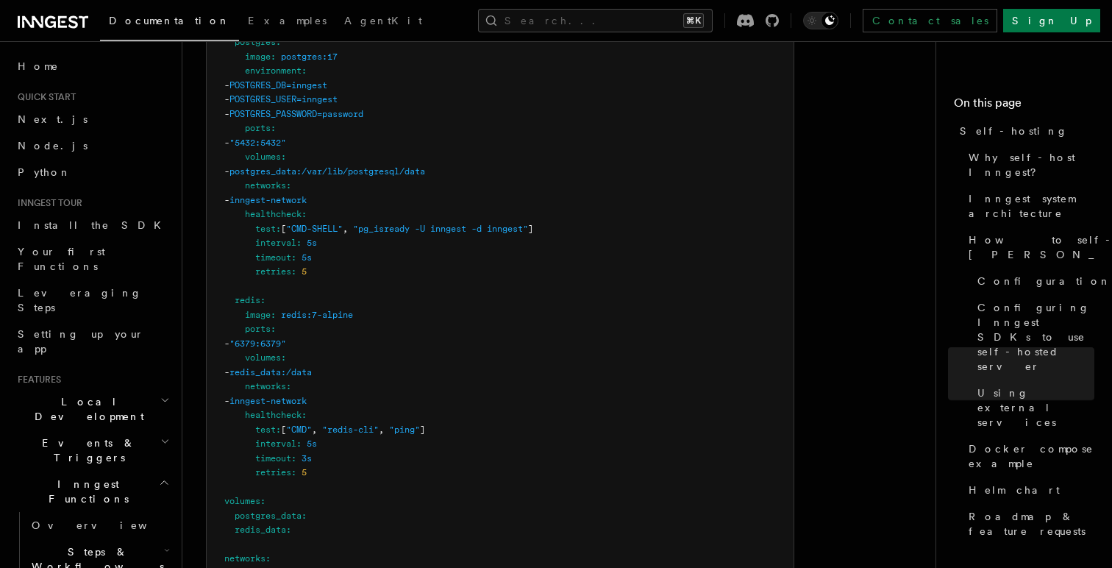
scroll to position [4414, 0]
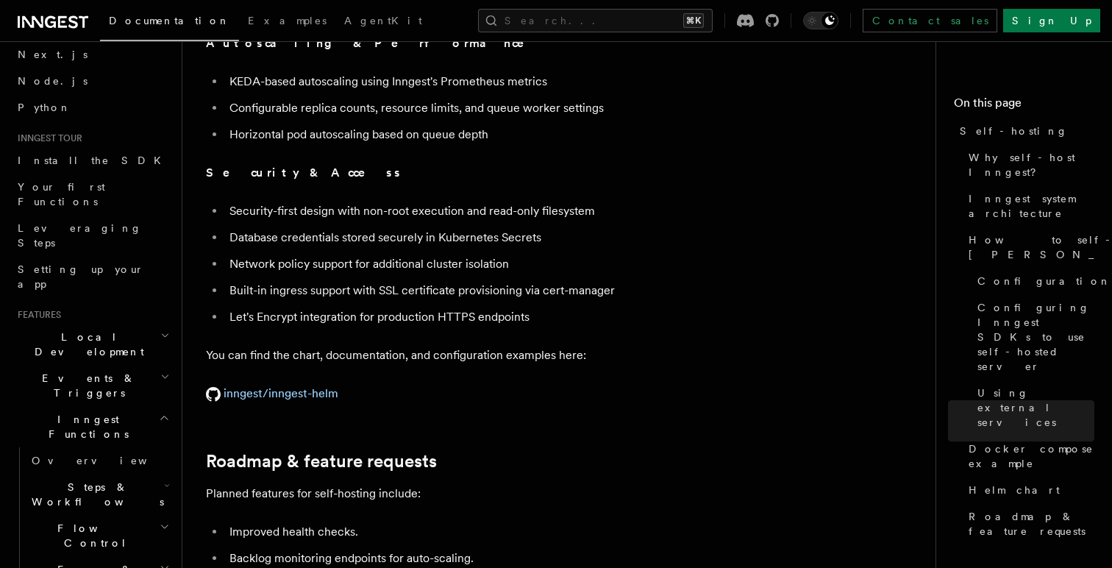
scroll to position [0, 0]
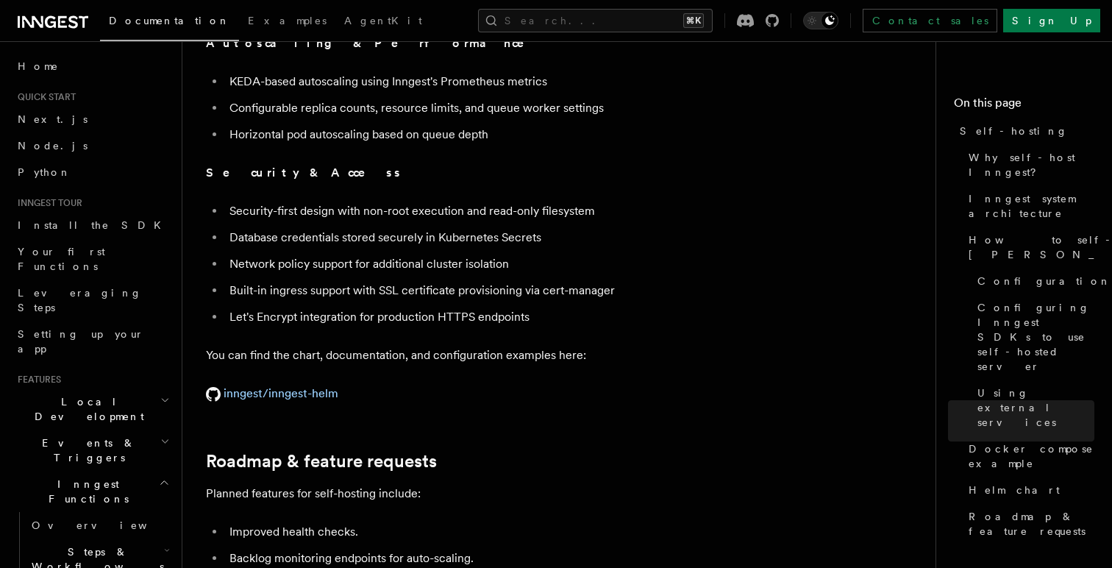
click at [148, 388] on h2 "Local Development" at bounding box center [92, 408] width 161 height 41
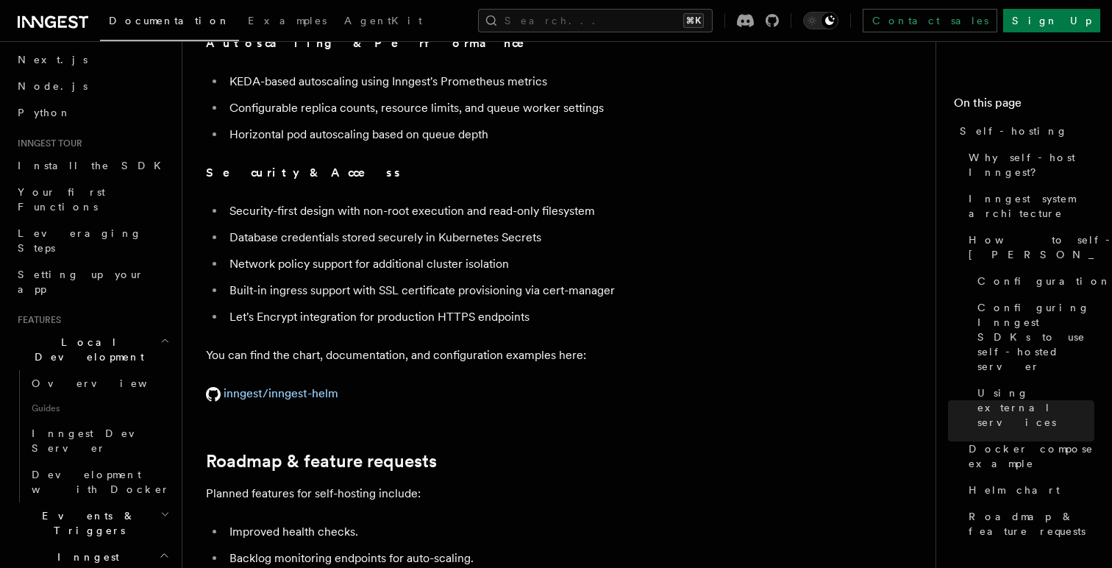
scroll to position [93, 0]
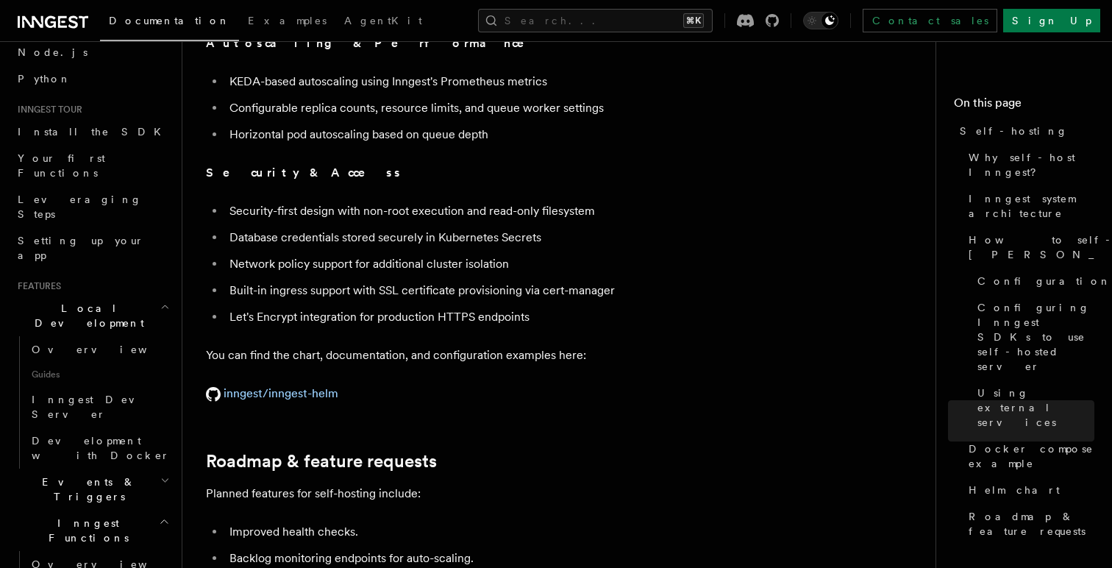
click at [99, 468] on h2 "Events & Triggers" at bounding box center [92, 488] width 161 height 41
click at [68, 516] on span "Overview" at bounding box center [108, 523] width 152 height 15
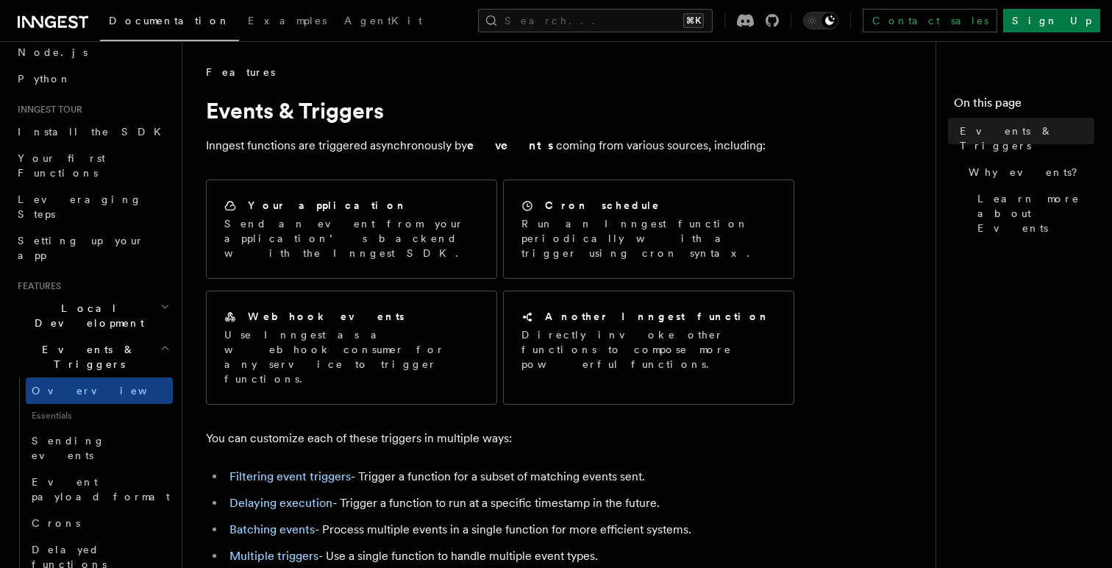
click at [304, 146] on p "Inngest functions are triggered asynchronously by events coming from various so…" at bounding box center [500, 145] width 588 height 21
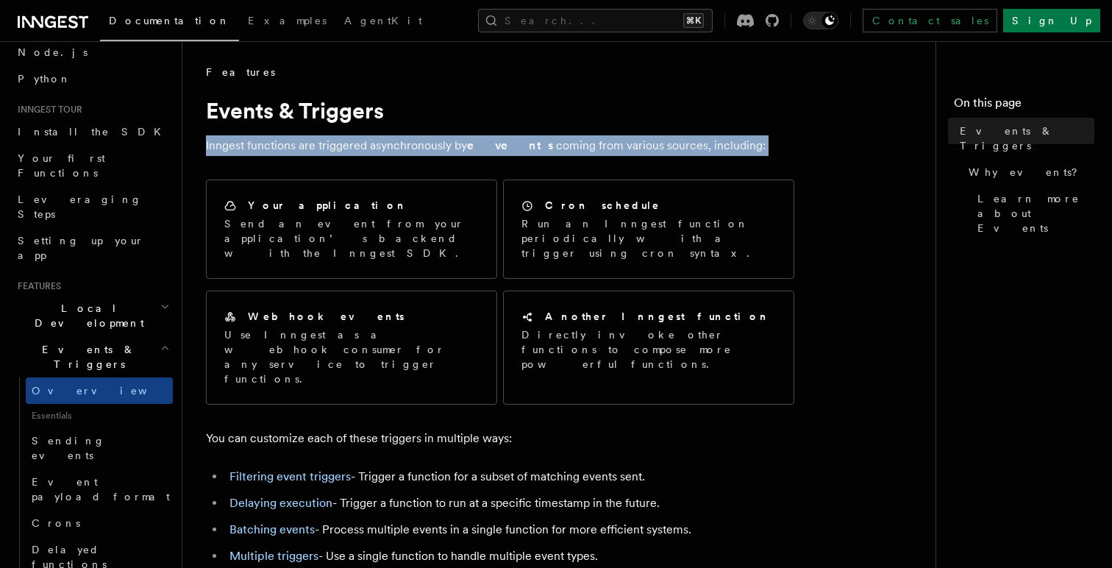
click at [304, 146] on p "Inngest functions are triggered asynchronously by events coming from various so…" at bounding box center [500, 145] width 588 height 21
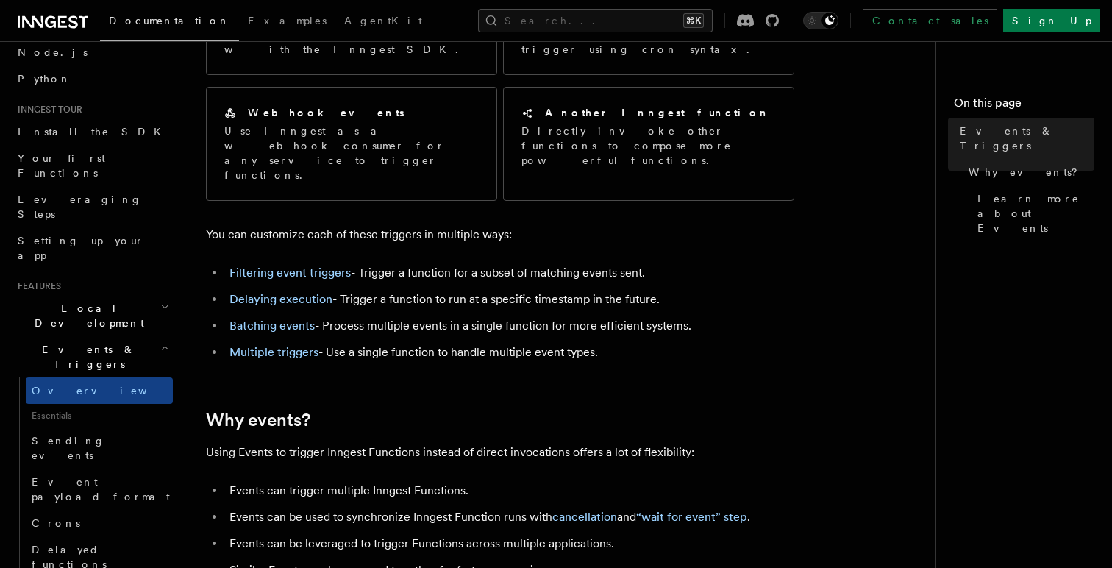
scroll to position [208, 0]
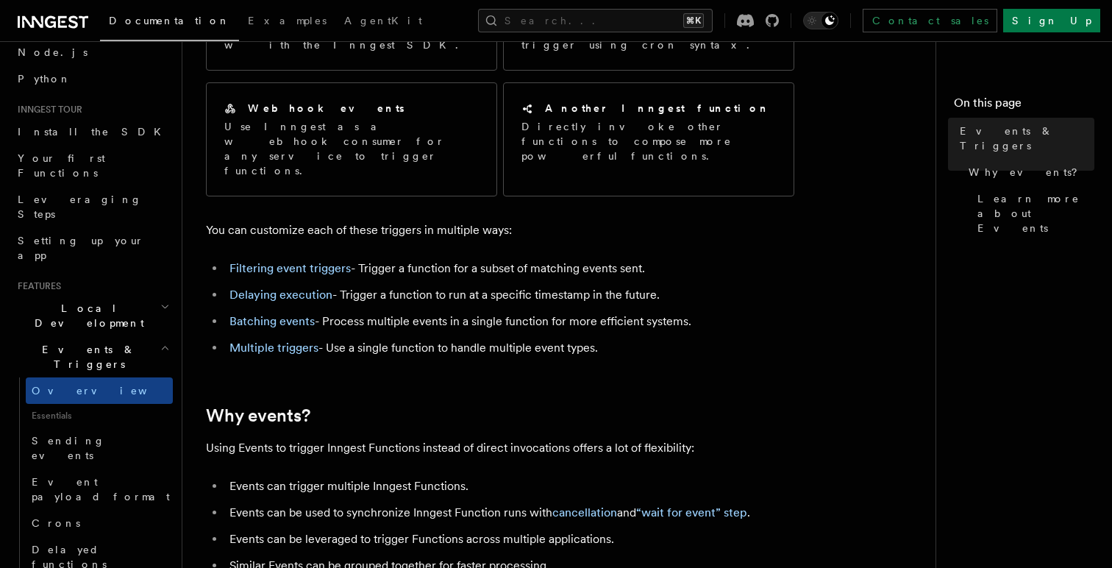
click at [328, 338] on li "Multiple triggers - Use a single function to handle multiple event types." at bounding box center [509, 348] width 569 height 21
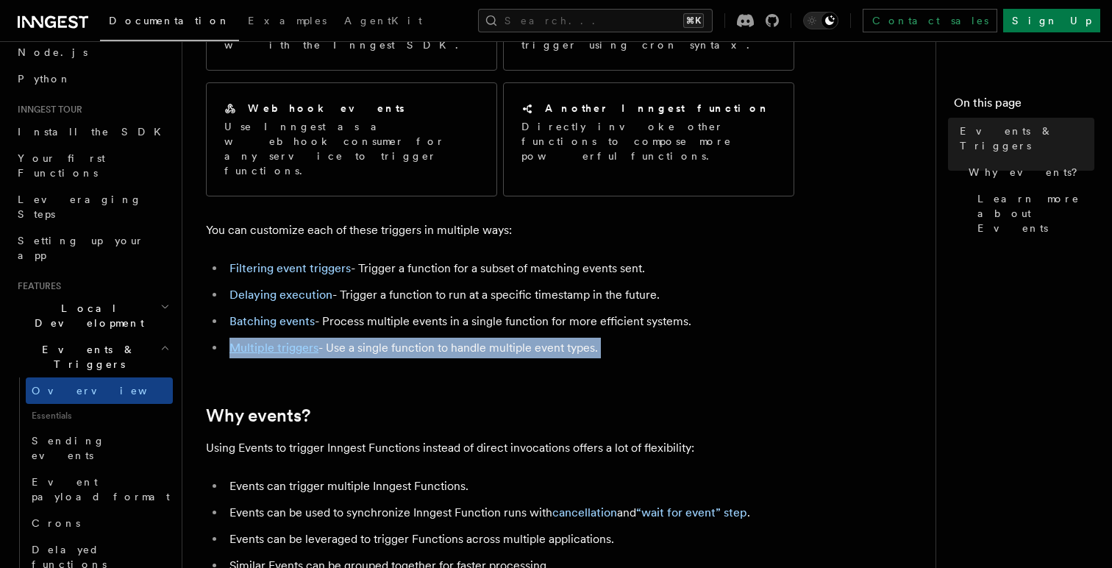
click at [328, 338] on li "Multiple triggers - Use a single function to handle multiple event types." at bounding box center [509, 348] width 569 height 21
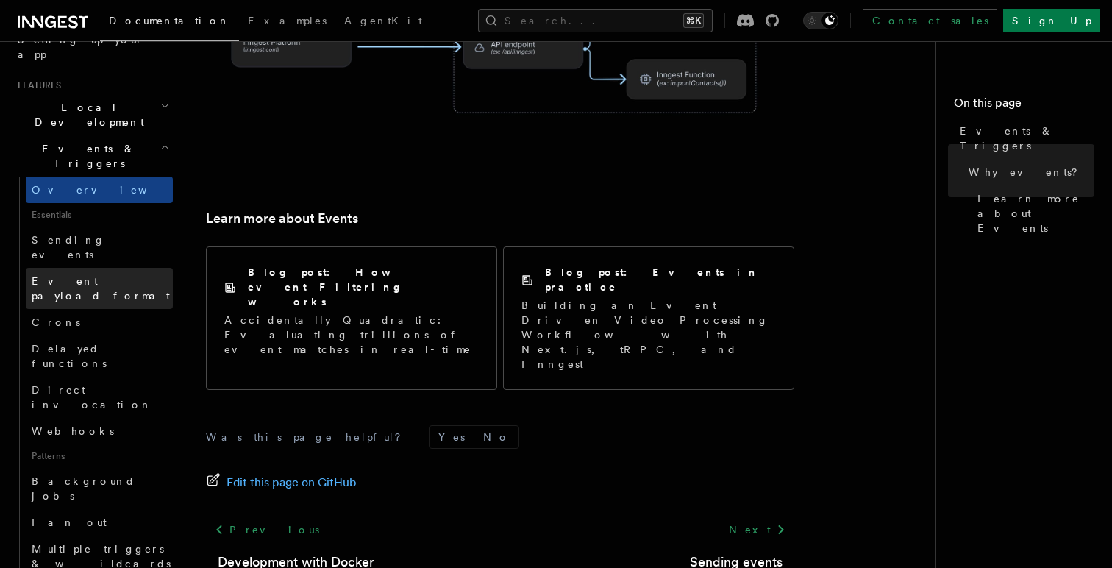
scroll to position [296, 0]
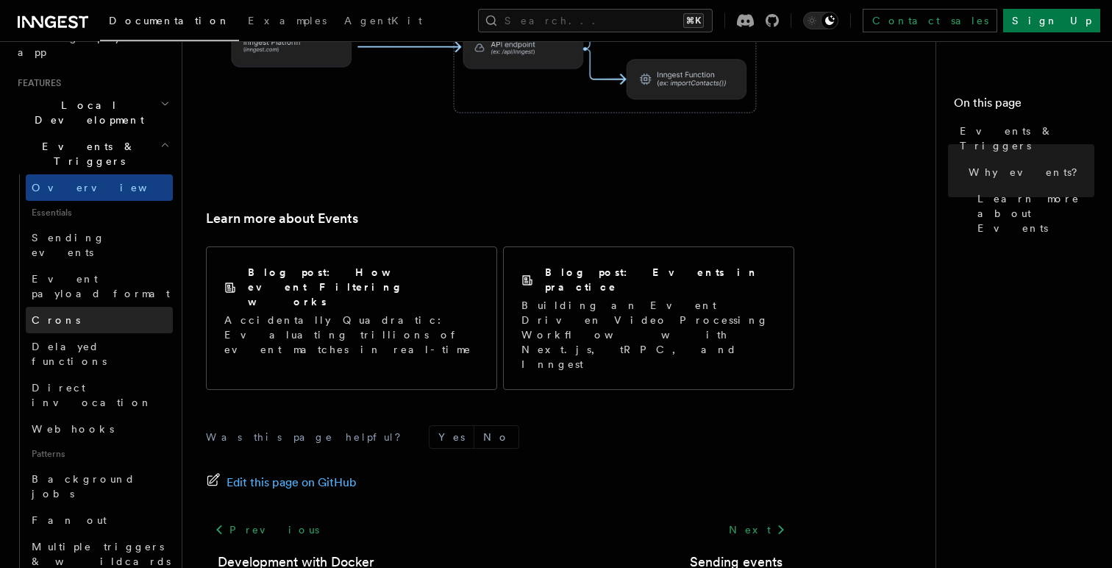
click at [107, 307] on link "Crons" at bounding box center [99, 320] width 147 height 26
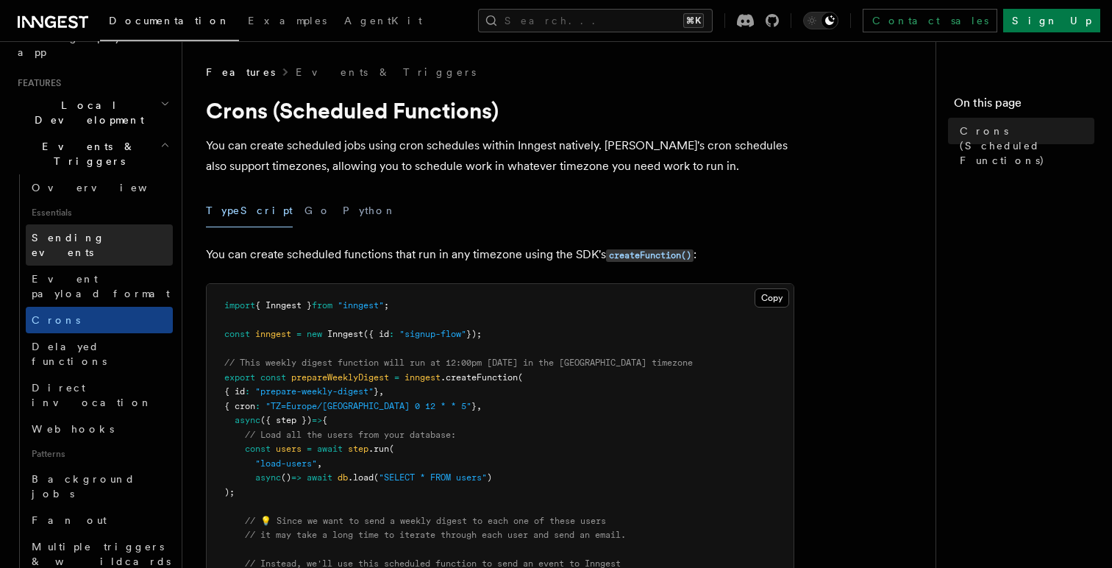
click at [102, 224] on link "Sending events" at bounding box center [99, 244] width 147 height 41
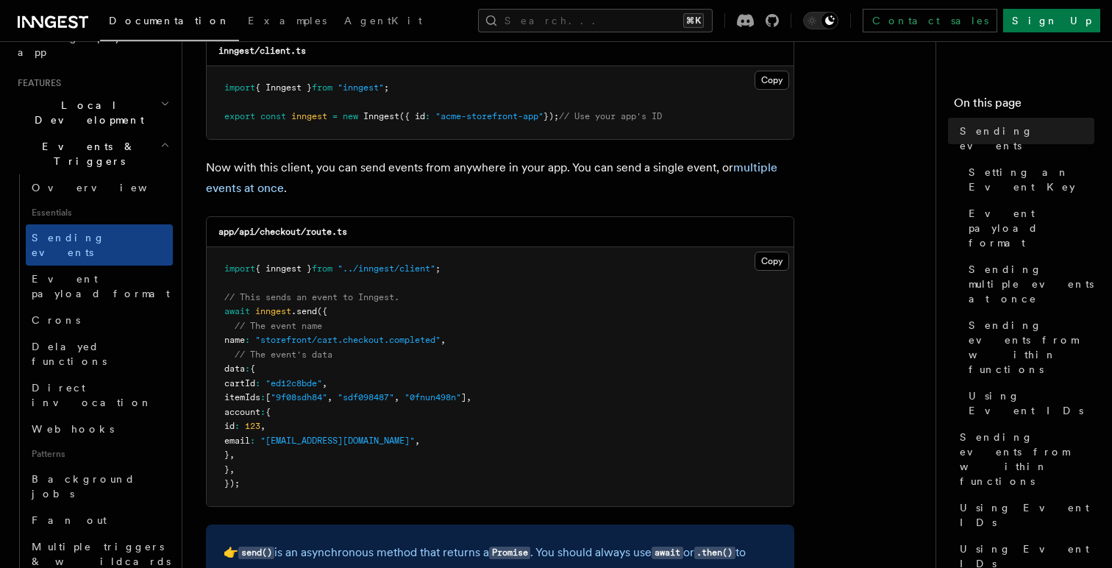
scroll to position [275, 0]
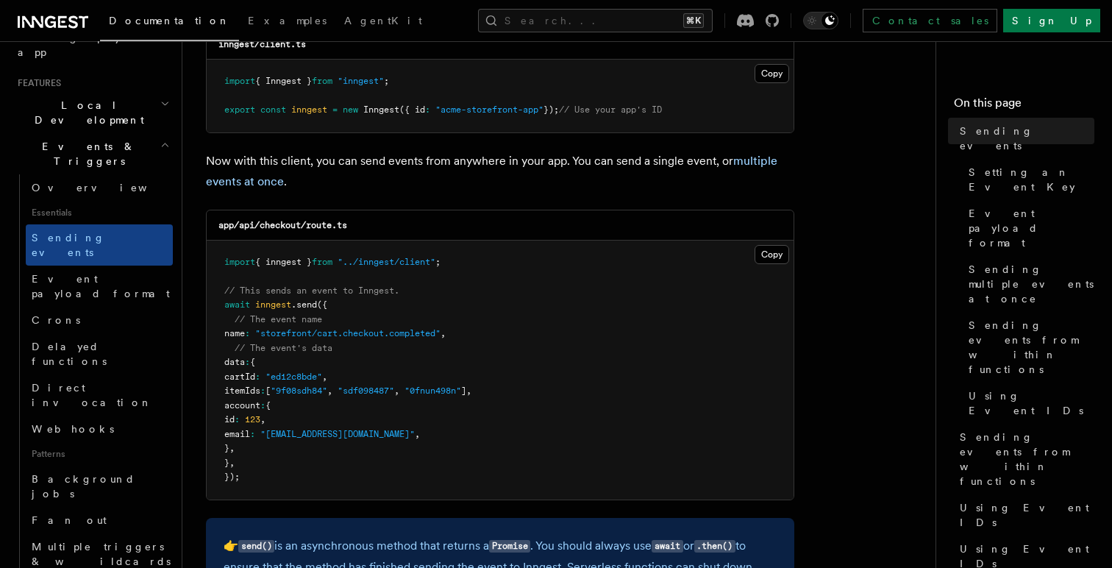
click at [304, 349] on span "// The event's data" at bounding box center [284, 348] width 98 height 10
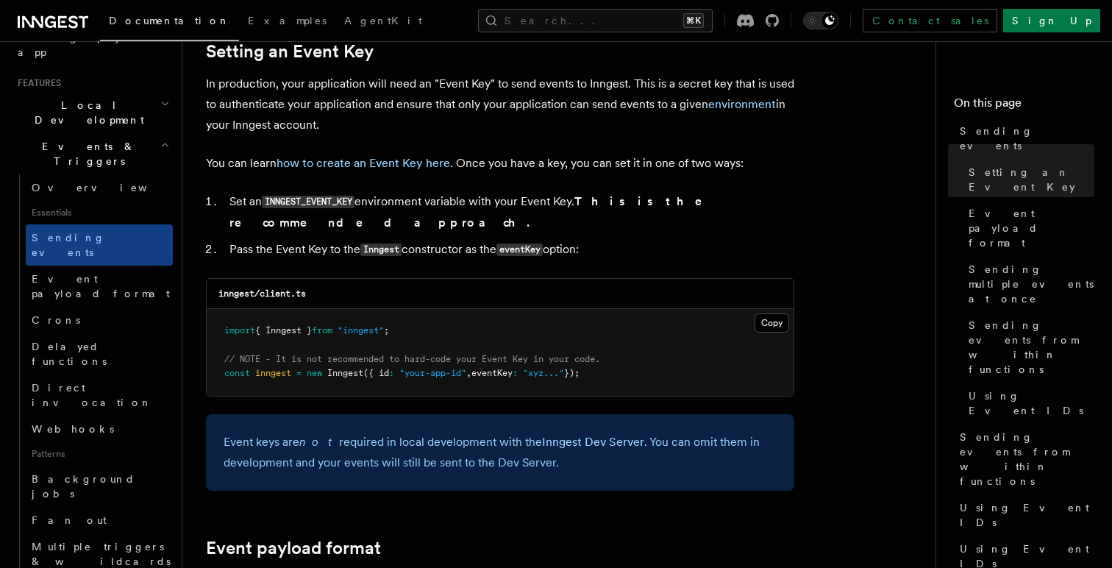
scroll to position [1135, 0]
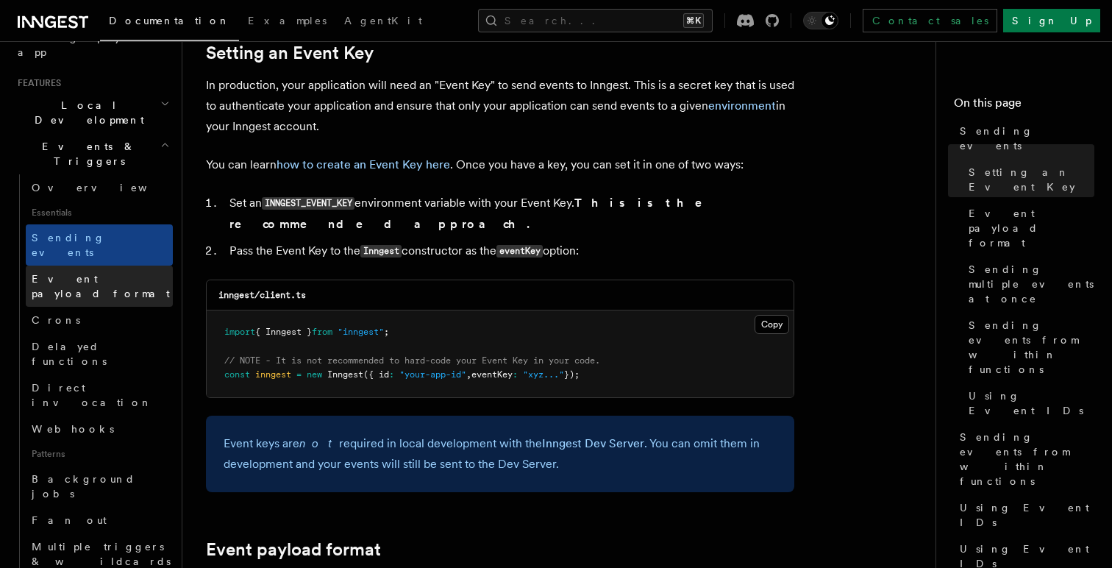
click at [112, 273] on span "Event payload format" at bounding box center [101, 286] width 138 height 26
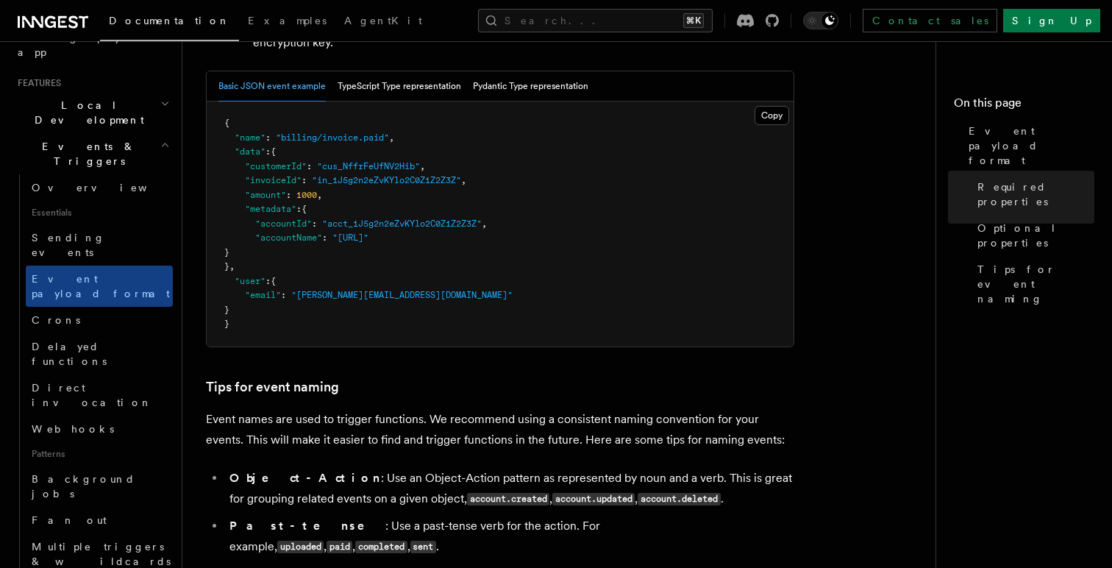
scroll to position [642, 0]
click at [101, 341] on span "Delayed functions" at bounding box center [69, 354] width 75 height 26
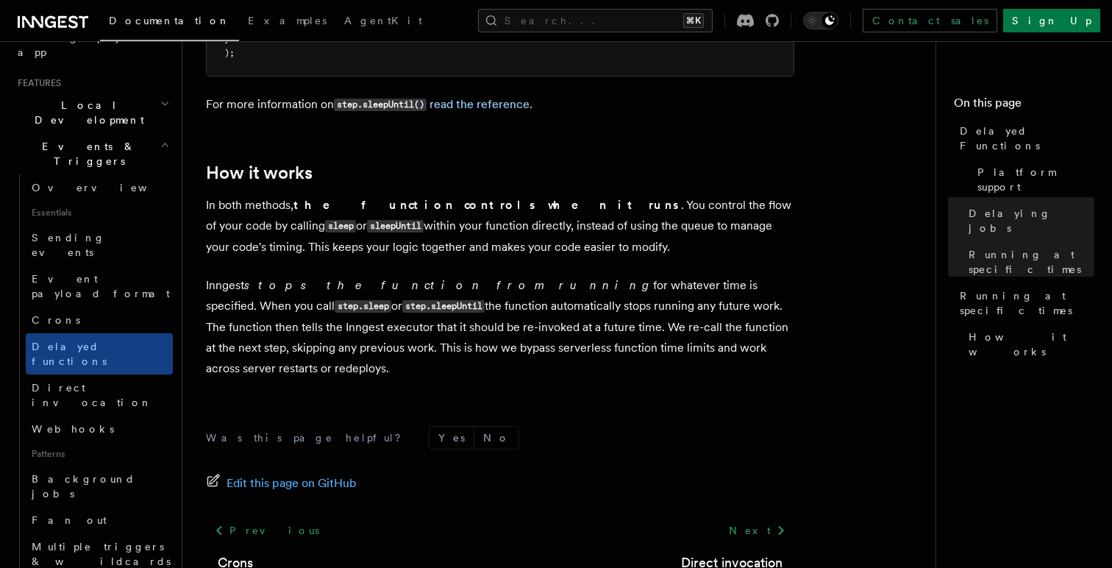
scroll to position [1362, 0]
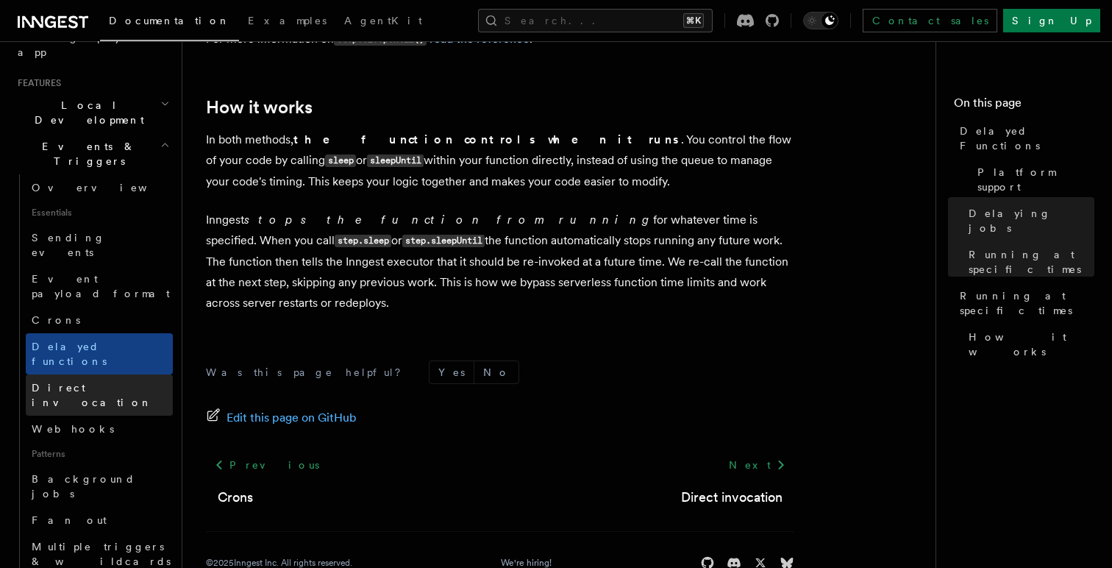
click at [93, 382] on span "Direct invocation" at bounding box center [92, 395] width 121 height 26
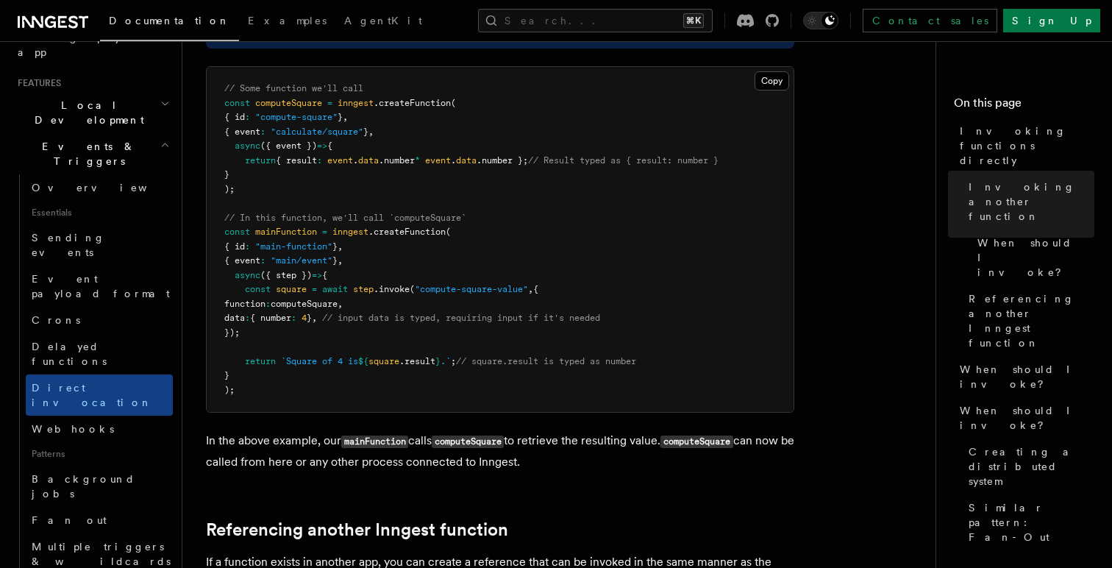
scroll to position [560, 0]
click at [313, 106] on span "computeSquare" at bounding box center [288, 102] width 67 height 10
click at [421, 219] on span "// In this function, we'll call `computeSquare`" at bounding box center [345, 217] width 242 height 10
click at [349, 298] on pre "// Some function we'll call const computeSquare = inngest .createFunction ( { i…" at bounding box center [500, 238] width 587 height 345
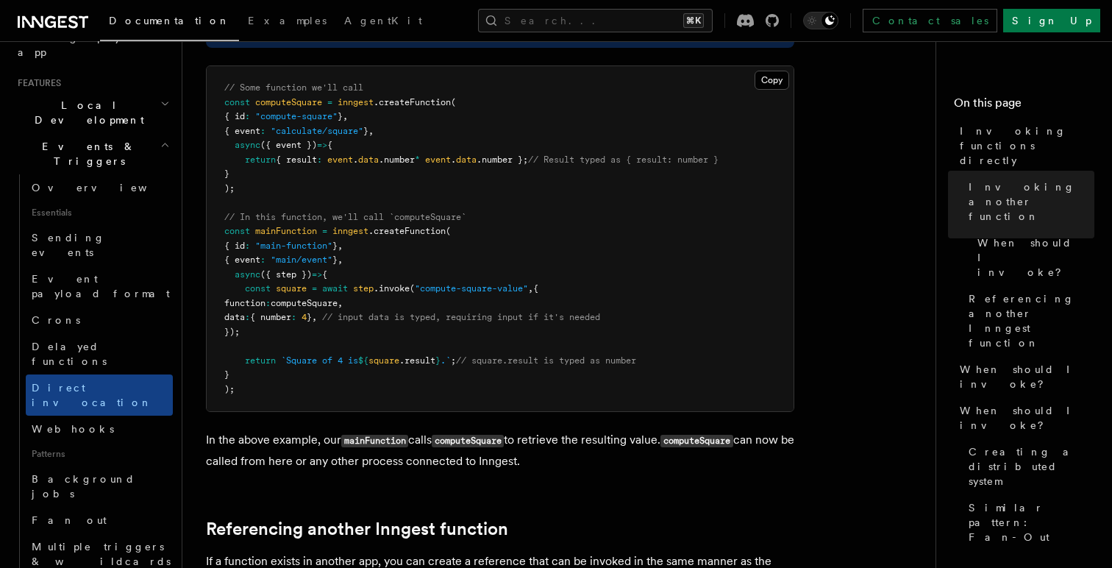
click at [349, 298] on pre "// Some function we'll call const computeSquare = inngest .createFunction ( { i…" at bounding box center [500, 238] width 587 height 345
click at [338, 303] on span "computeSquare" at bounding box center [304, 303] width 67 height 10
click at [291, 319] on span "{ number" at bounding box center [270, 317] width 41 height 10
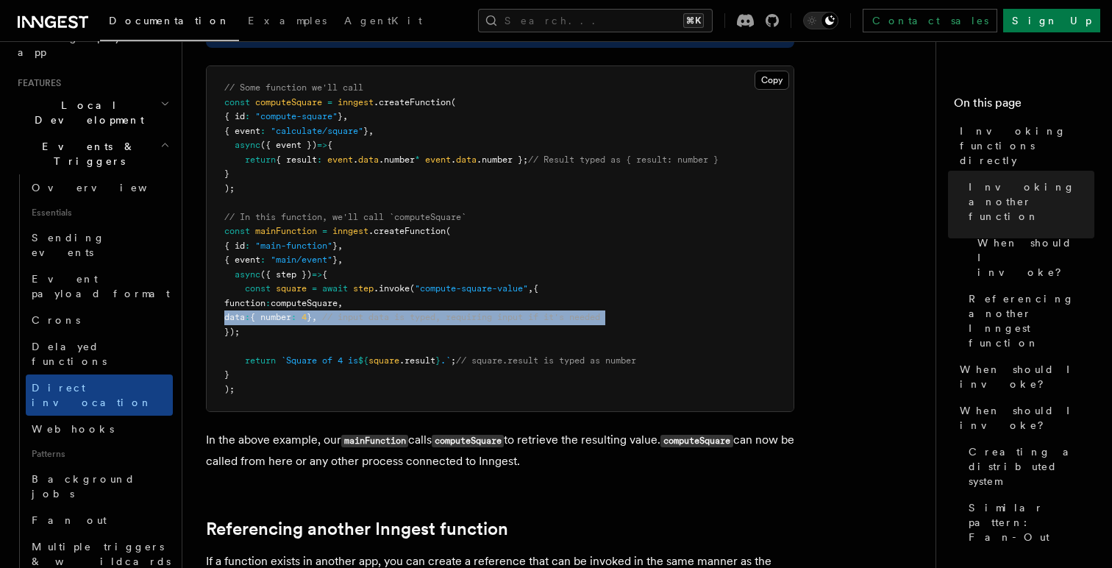
click at [291, 319] on span "{ number" at bounding box center [270, 317] width 41 height 10
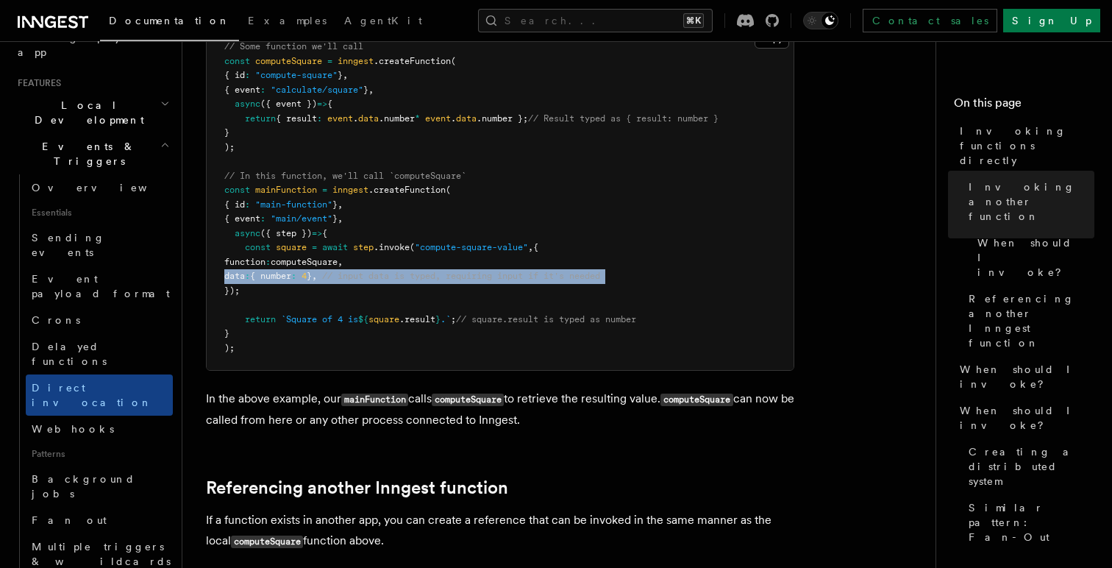
scroll to position [625, 0]
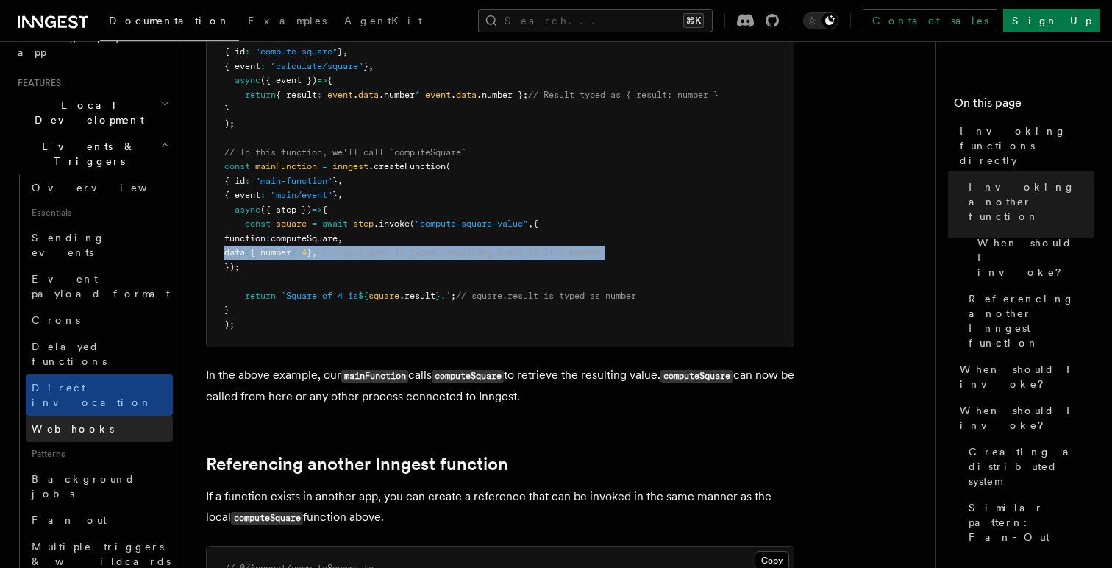
click at [62, 416] on link "Webhooks" at bounding box center [99, 429] width 147 height 26
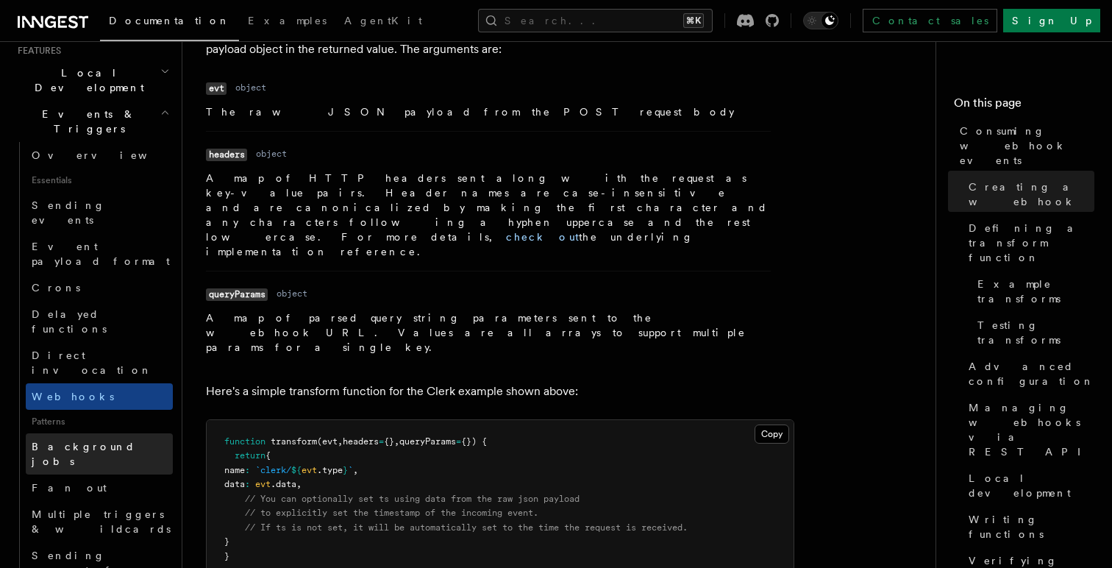
scroll to position [343, 0]
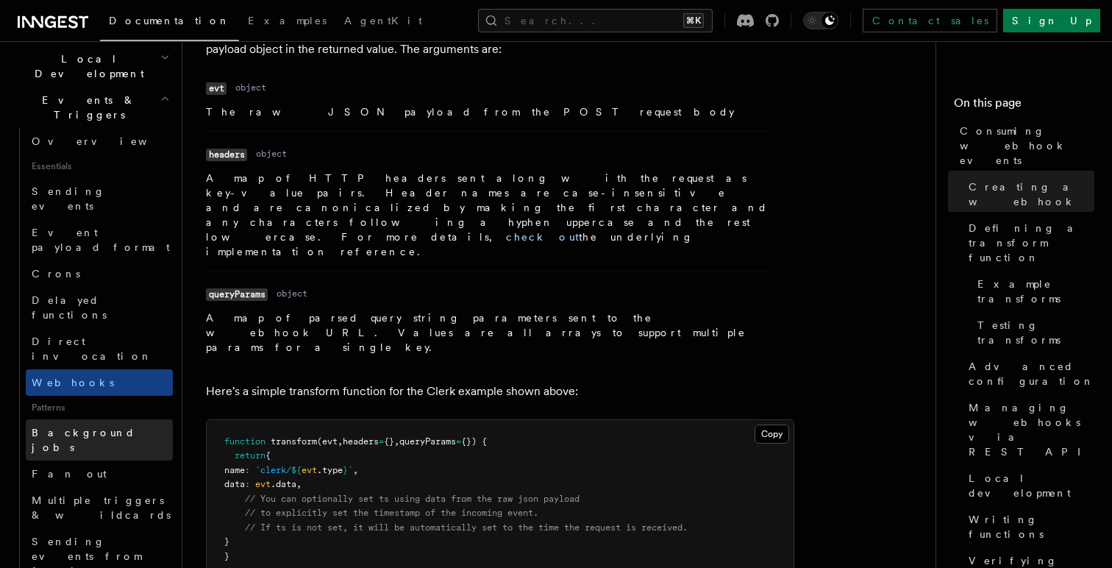
click at [84, 427] on span "Background jobs" at bounding box center [84, 440] width 104 height 26
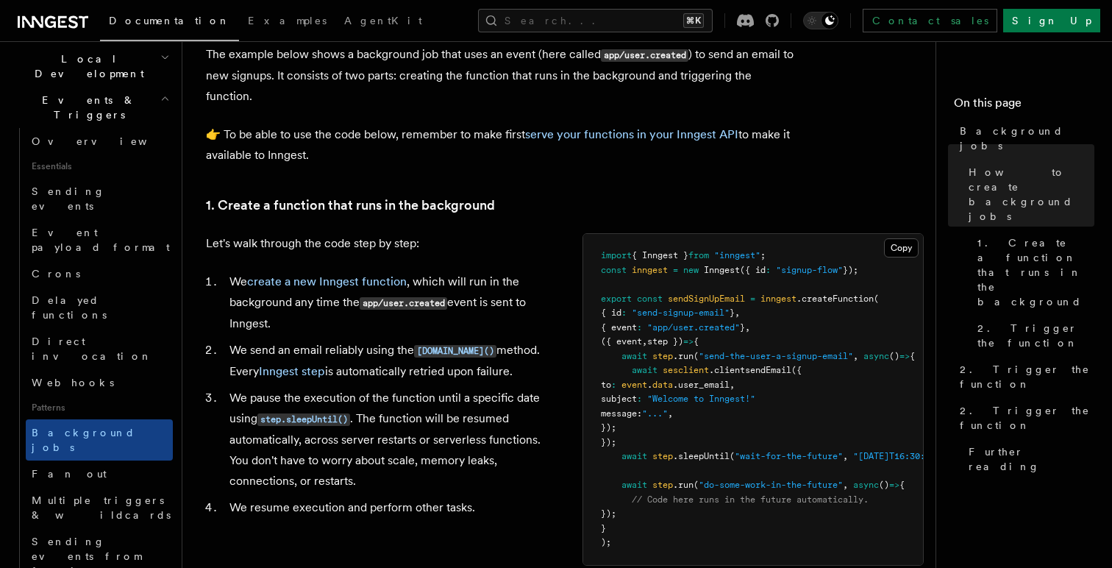
scroll to position [423, 0]
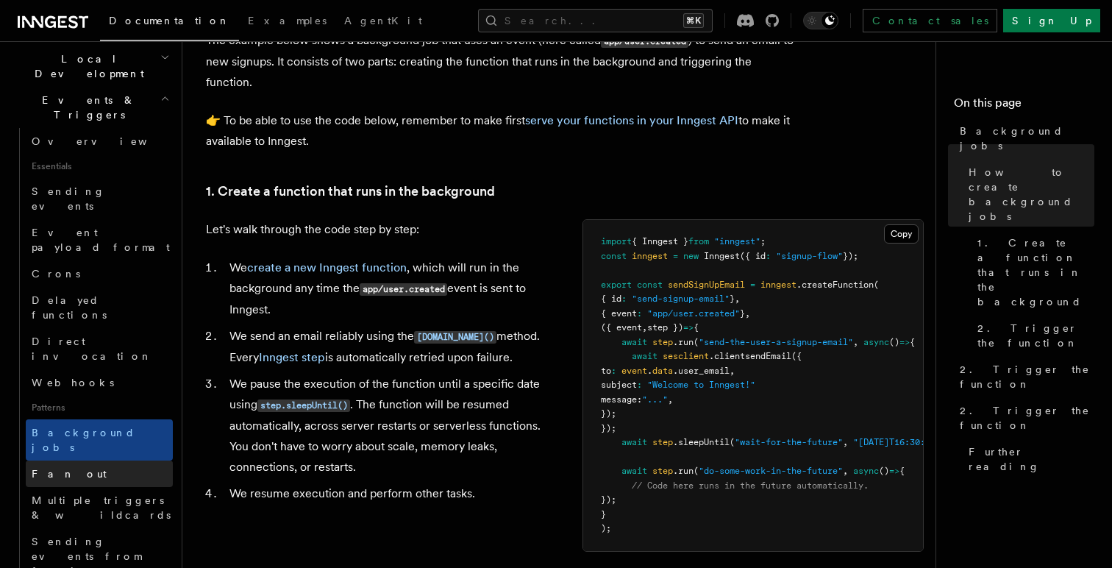
click at [110, 460] on link "Fan out" at bounding box center [99, 473] width 147 height 26
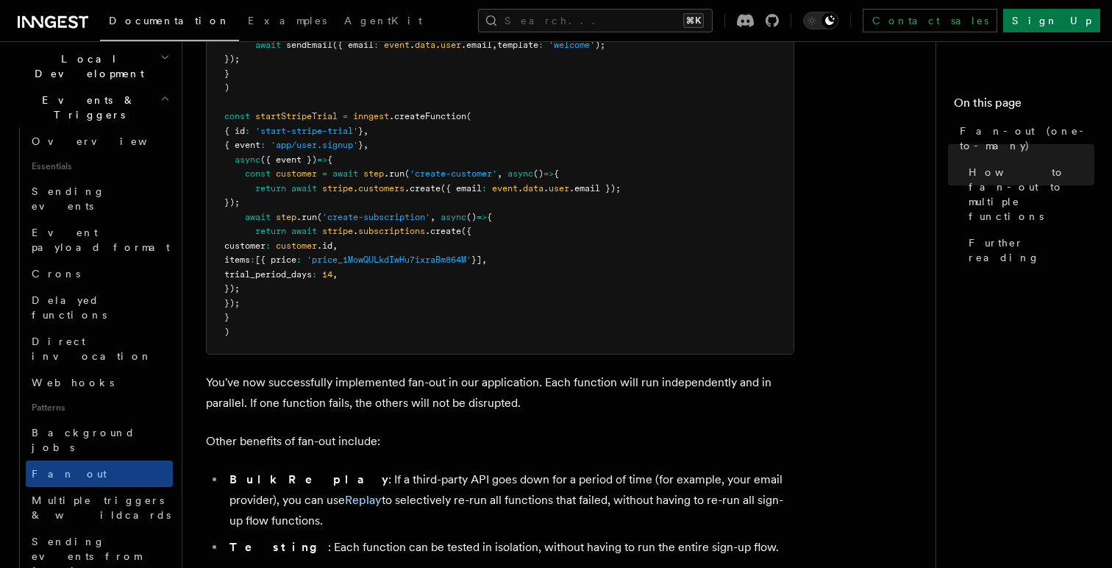
scroll to position [1589, 0]
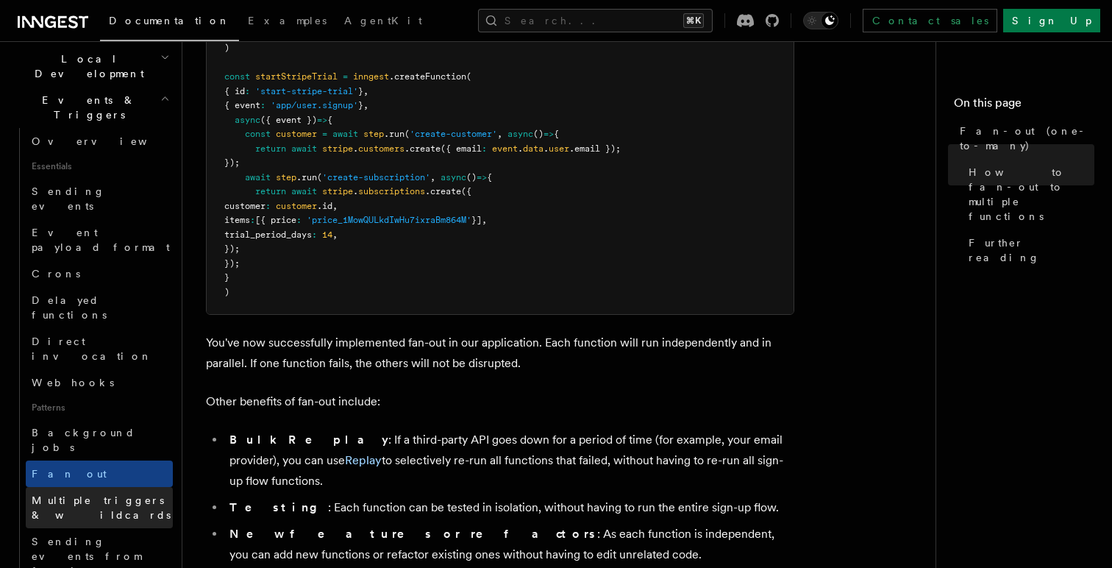
click at [150, 494] on span "Multiple triggers & wildcards" at bounding box center [101, 507] width 139 height 26
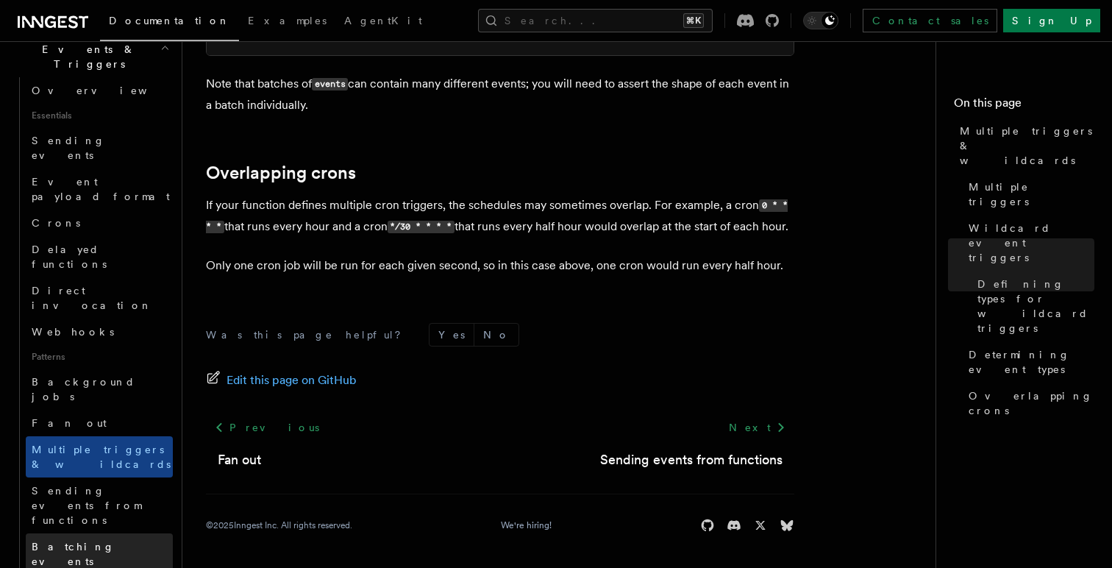
scroll to position [416, 0]
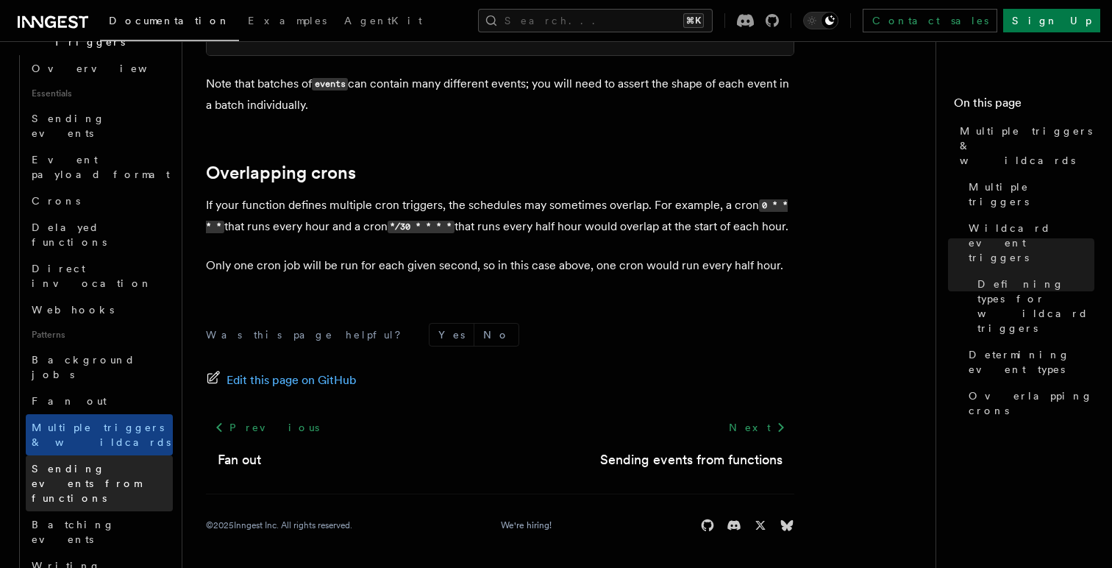
click at [124, 461] on span "Sending events from functions" at bounding box center [102, 483] width 141 height 44
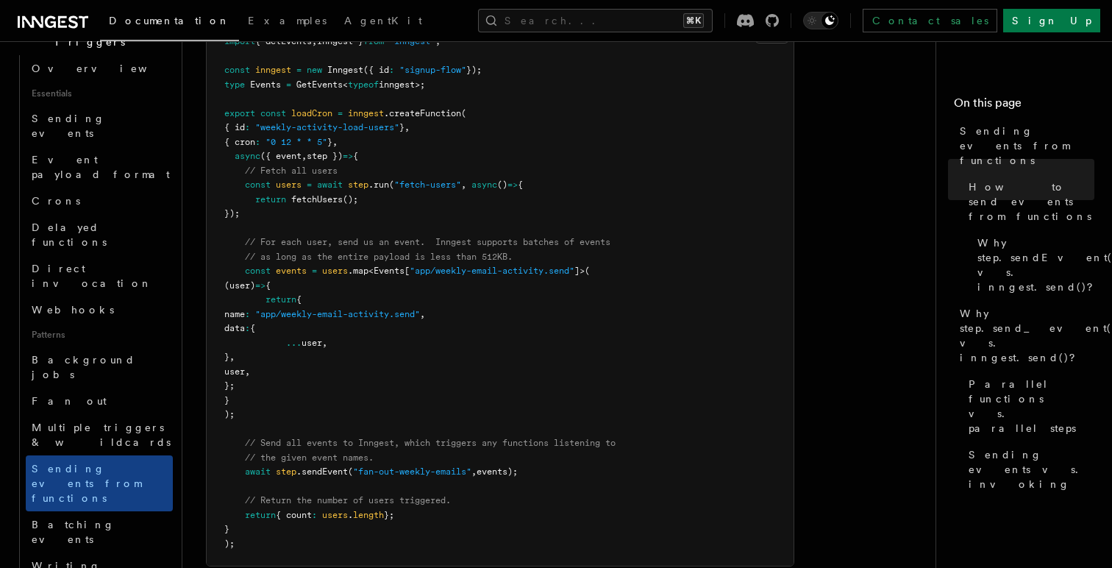
scroll to position [652, 0]
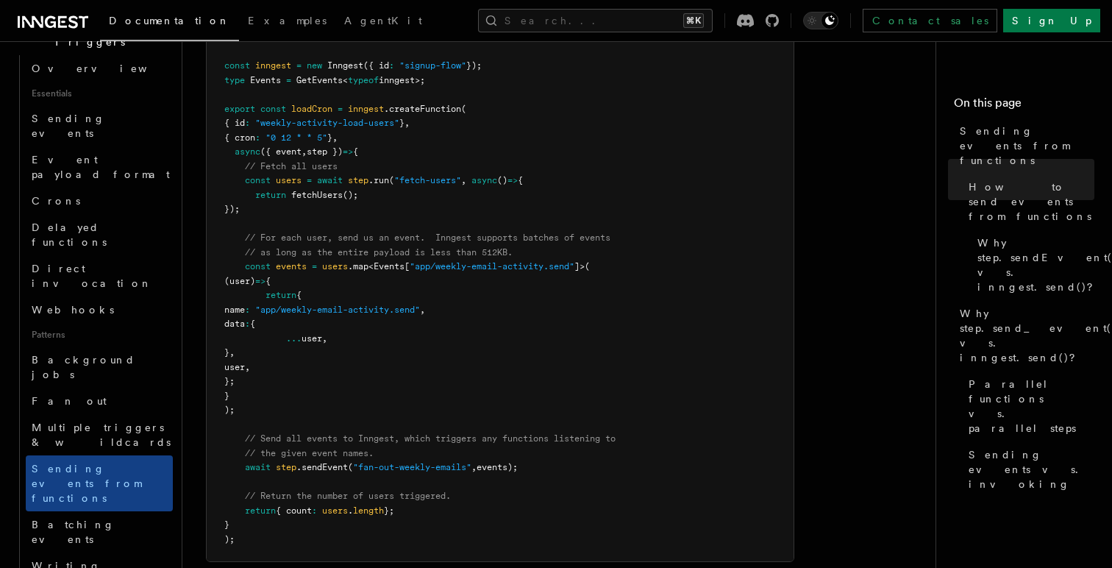
click at [292, 154] on span "({ event" at bounding box center [280, 151] width 41 height 10
copy span "event"
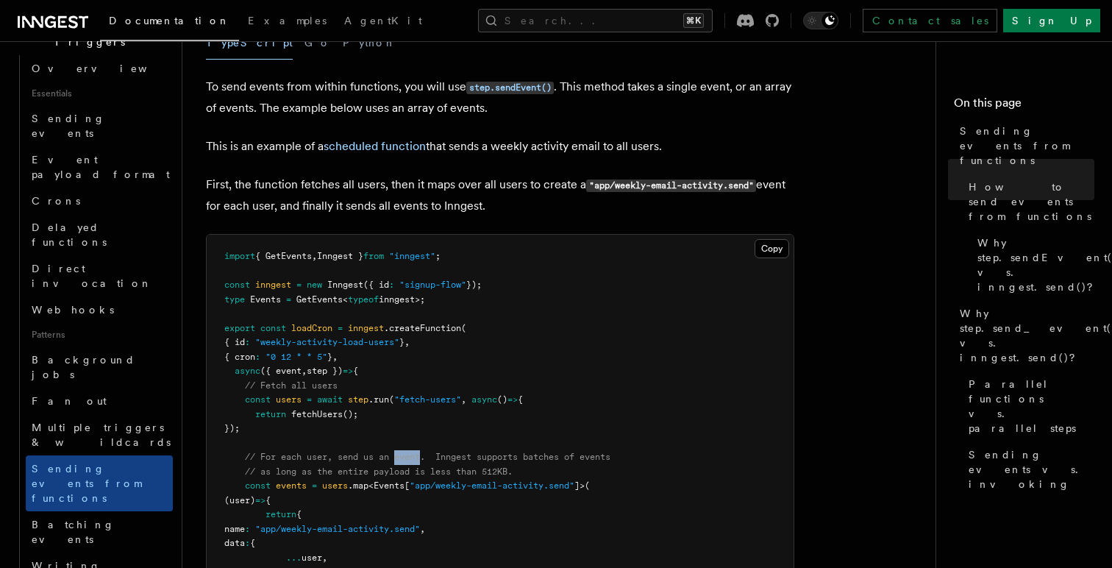
scroll to position [392, 0]
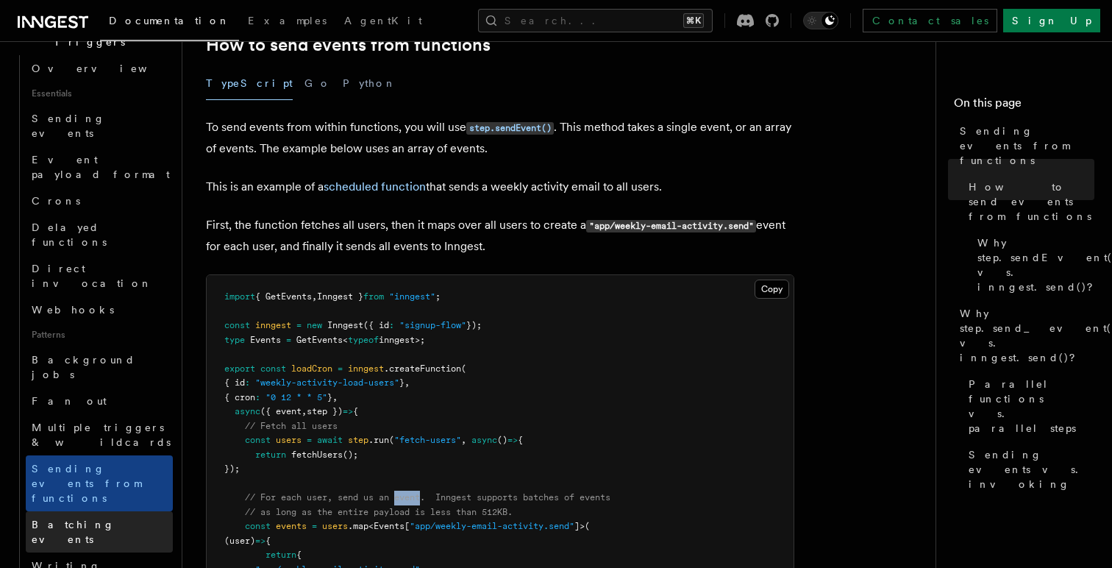
click at [122, 511] on link "Batching events" at bounding box center [99, 531] width 147 height 41
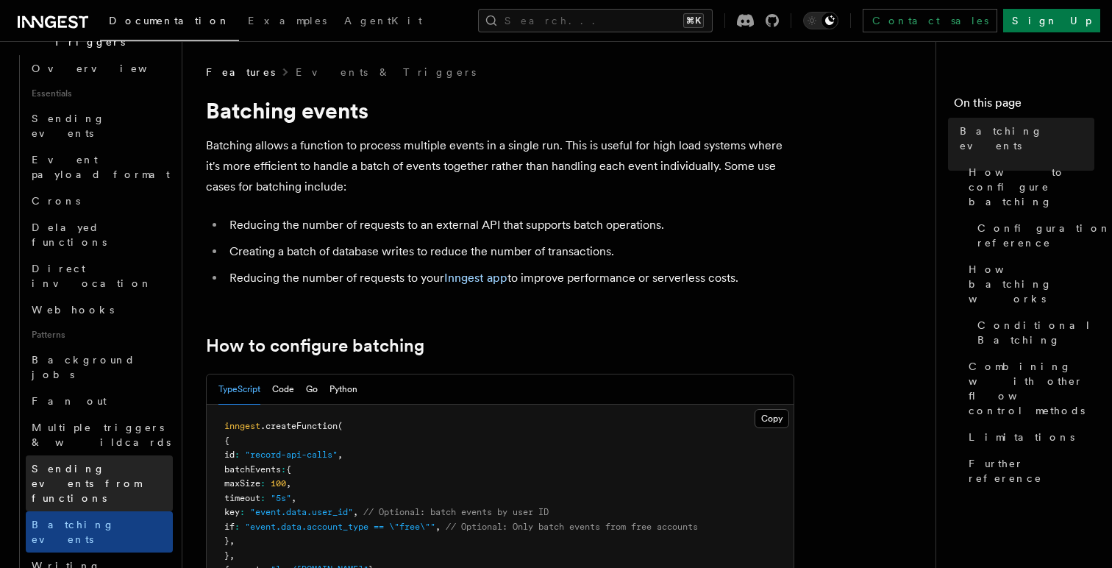
click at [134, 463] on span "Sending events from functions" at bounding box center [87, 483] width 110 height 41
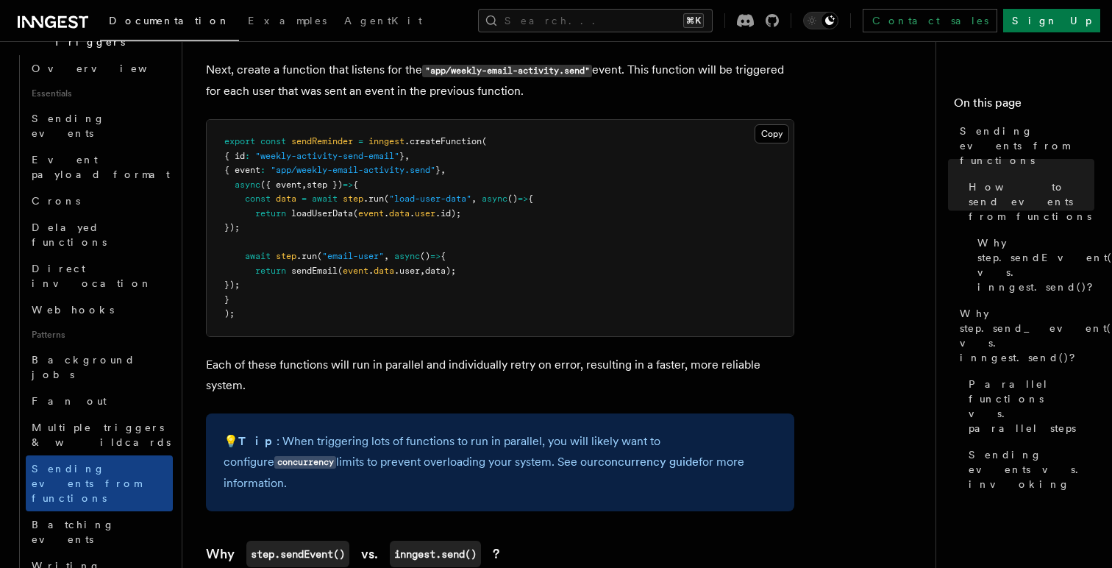
scroll to position [1202, 0]
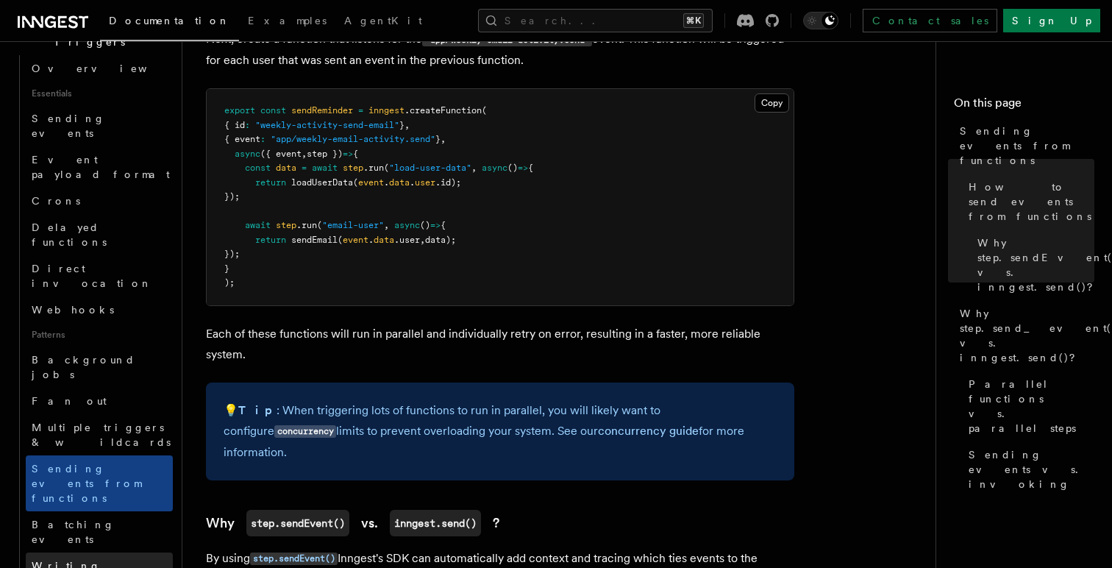
click at [132, 552] on link "Writing expression" at bounding box center [99, 572] width 147 height 41
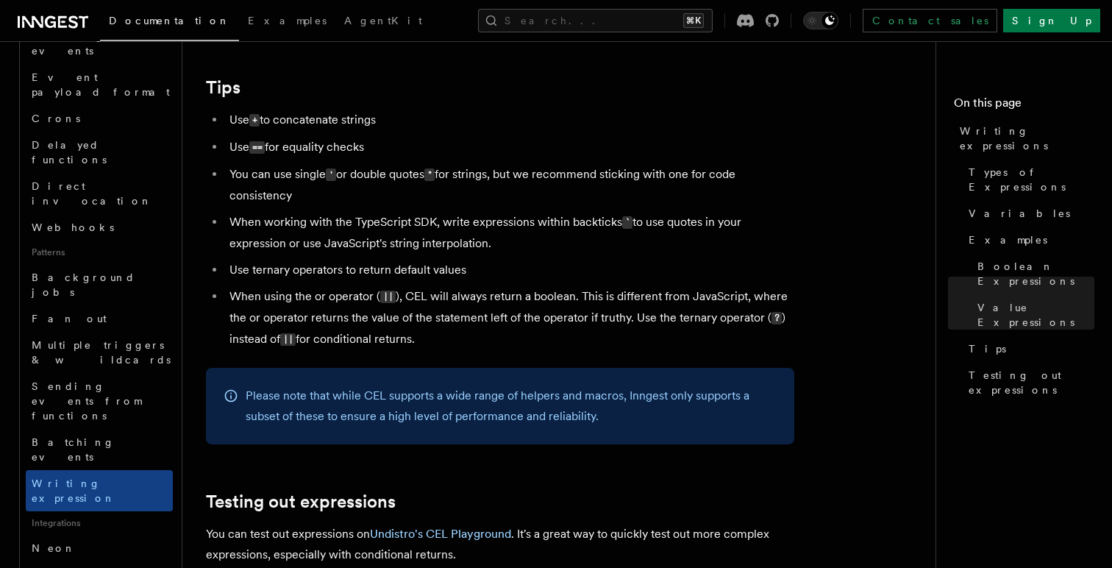
scroll to position [1137, 0]
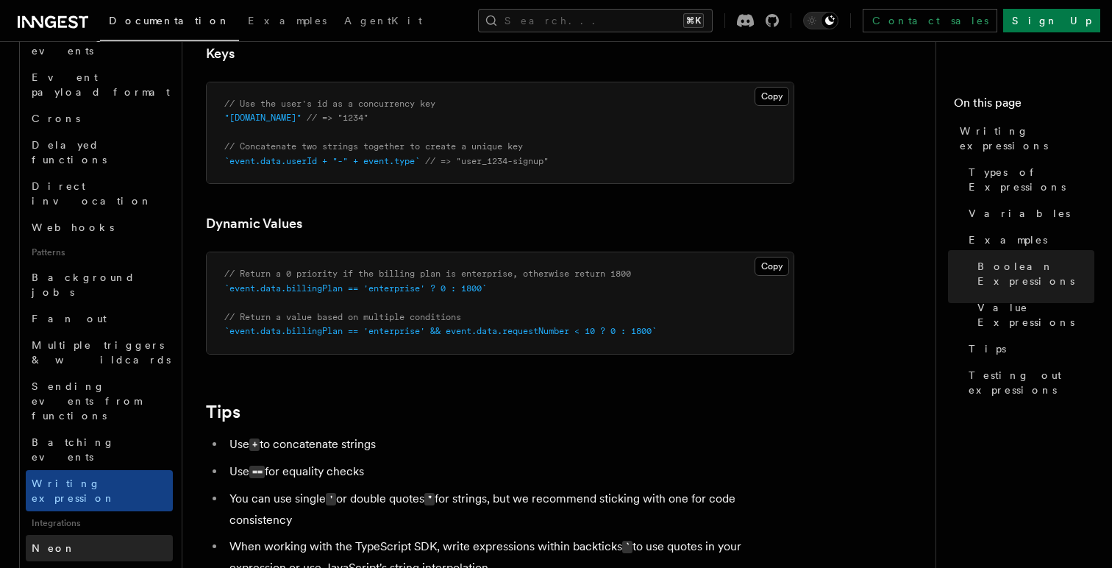
click at [113, 535] on link "Neon" at bounding box center [99, 548] width 147 height 26
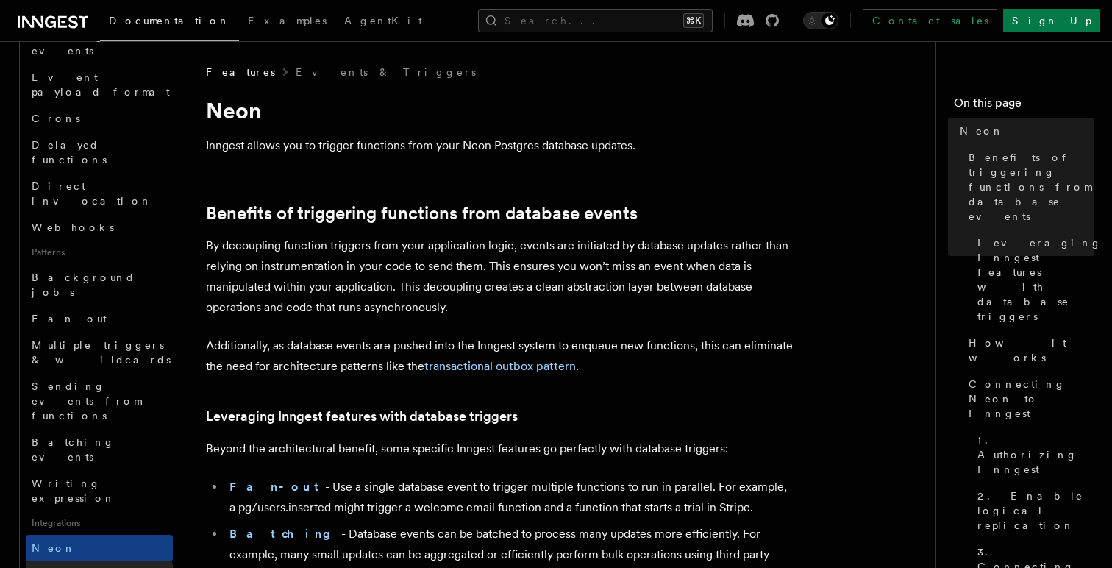
click at [126, 561] on link "Prisma Pulse" at bounding box center [99, 574] width 147 height 26
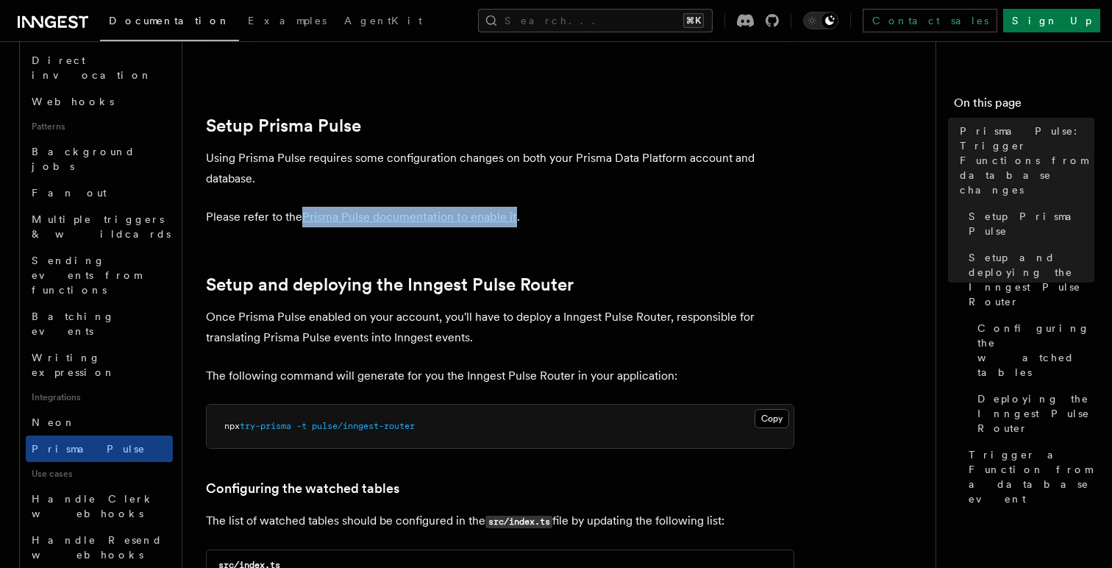
scroll to position [625, 0]
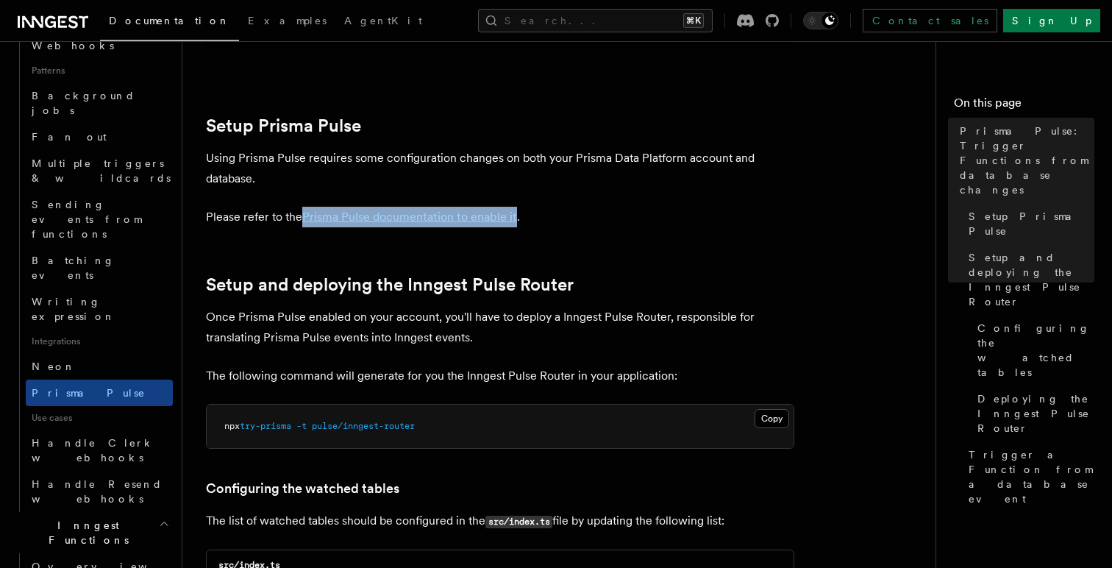
scroll to position [732, 0]
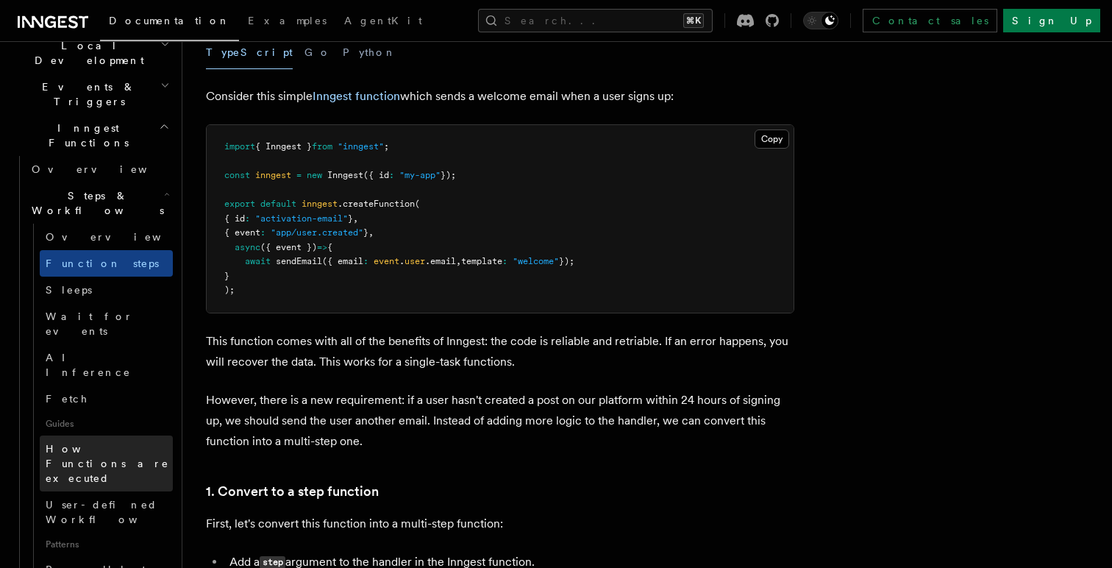
scroll to position [354, 0]
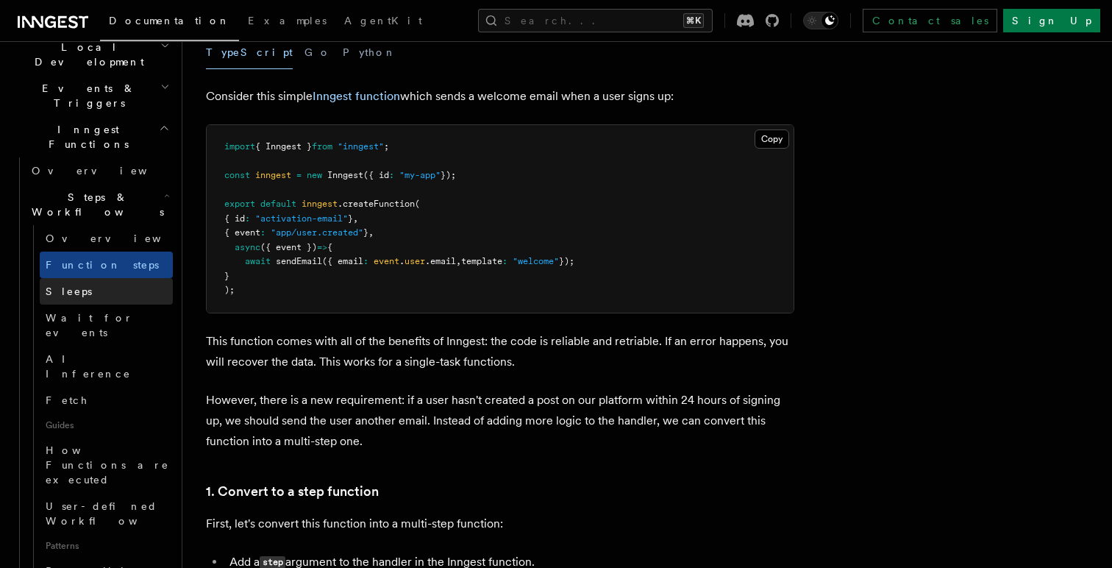
click at [105, 278] on link "Sleeps" at bounding box center [106, 291] width 133 height 26
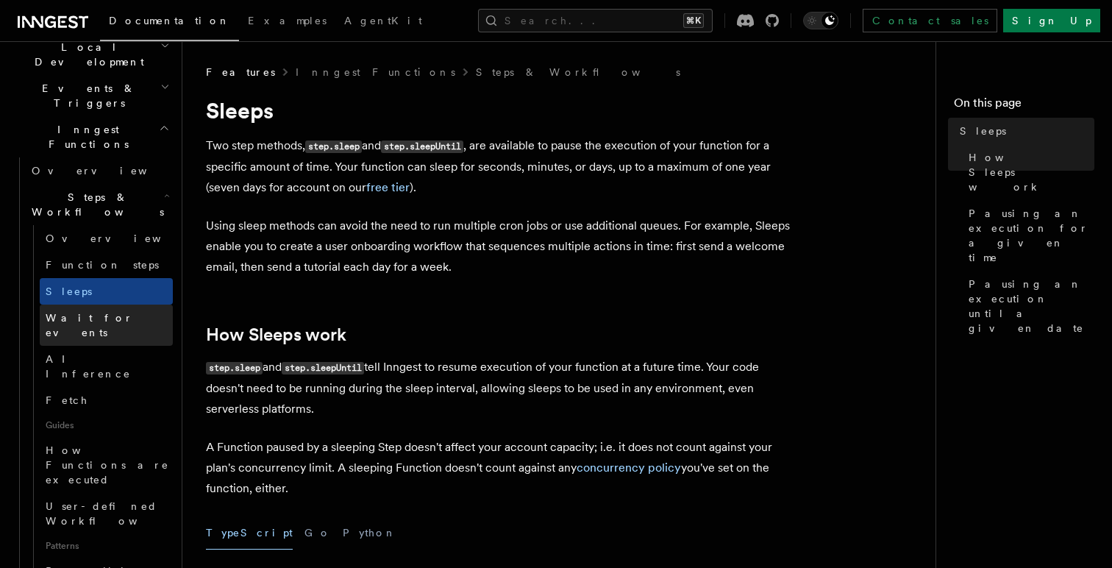
click at [105, 312] on span "Wait for events" at bounding box center [90, 325] width 88 height 26
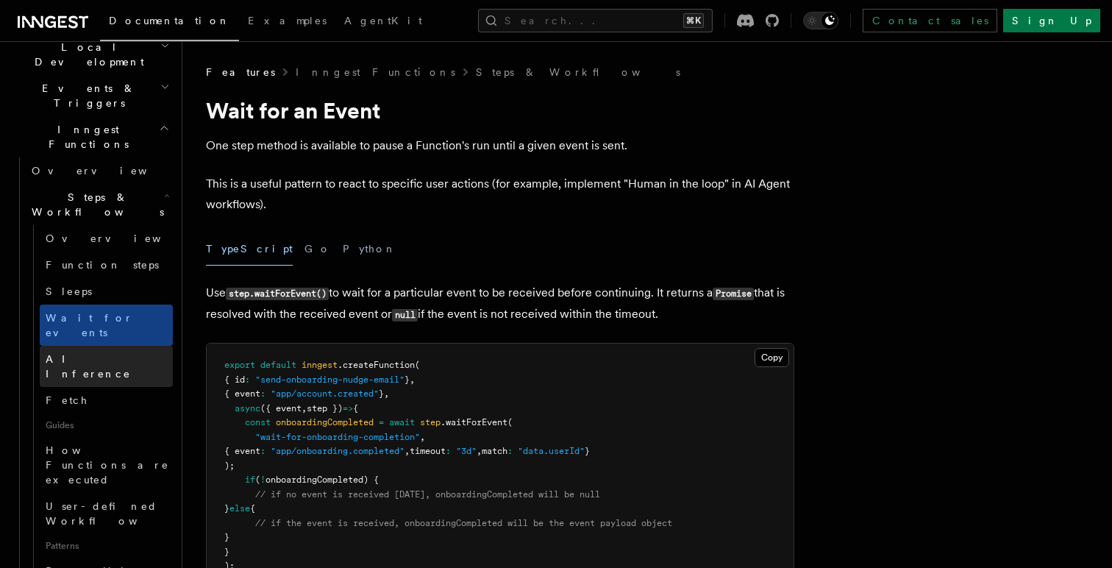
click at [116, 346] on link "AI Inference" at bounding box center [106, 366] width 133 height 41
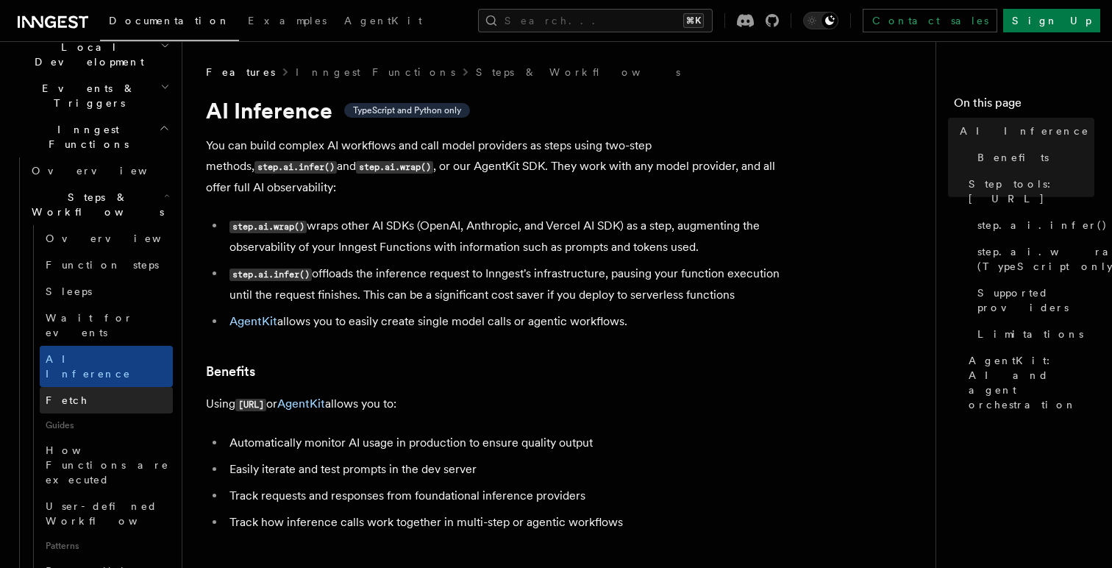
click at [116, 387] on link "Fetch" at bounding box center [106, 400] width 133 height 26
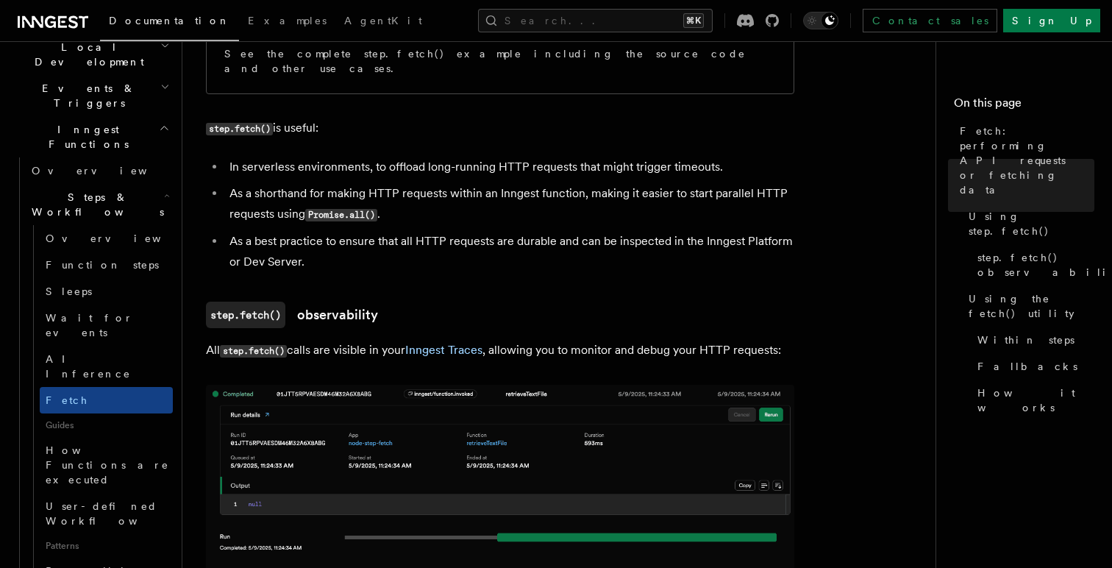
scroll to position [972, 0]
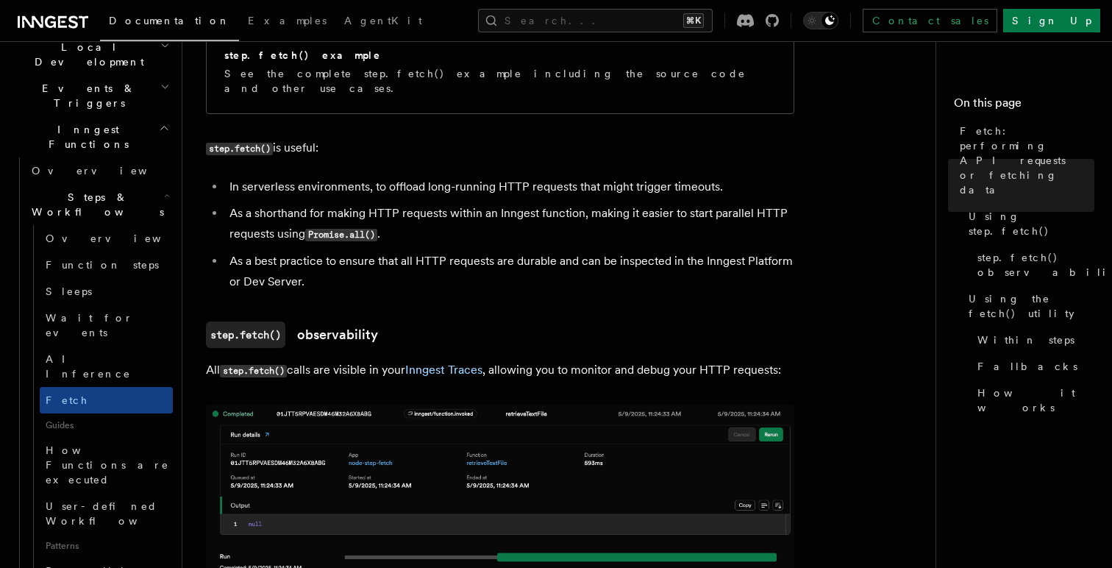
click at [233, 177] on li "In serverless environments, to offload long-running HTTP requests that might tr…" at bounding box center [509, 187] width 569 height 21
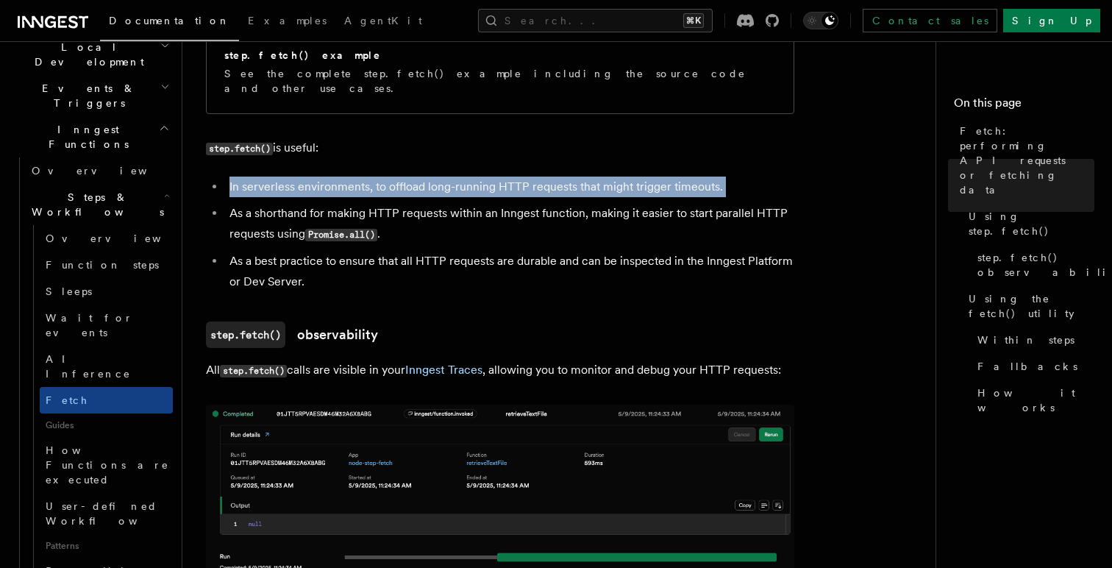
click at [233, 177] on li "In serverless environments, to offload long-running HTTP requests that might tr…" at bounding box center [509, 187] width 569 height 21
click at [234, 177] on li "In serverless environments, to offload long-running HTTP requests that might tr…" at bounding box center [509, 187] width 569 height 21
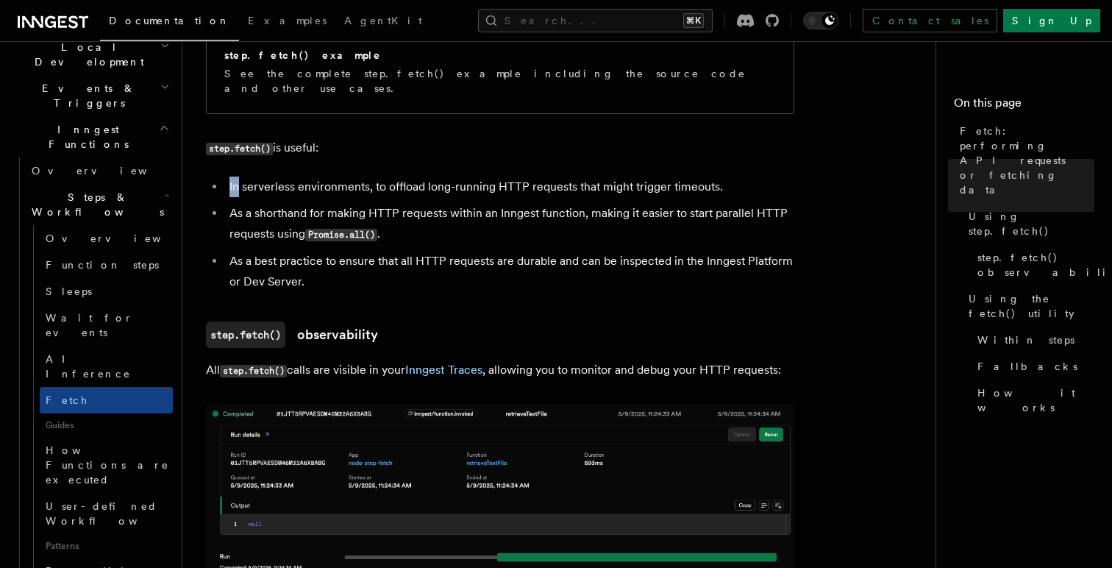
click at [234, 177] on li "In serverless environments, to offload long-running HTTP requests that might tr…" at bounding box center [509, 187] width 569 height 21
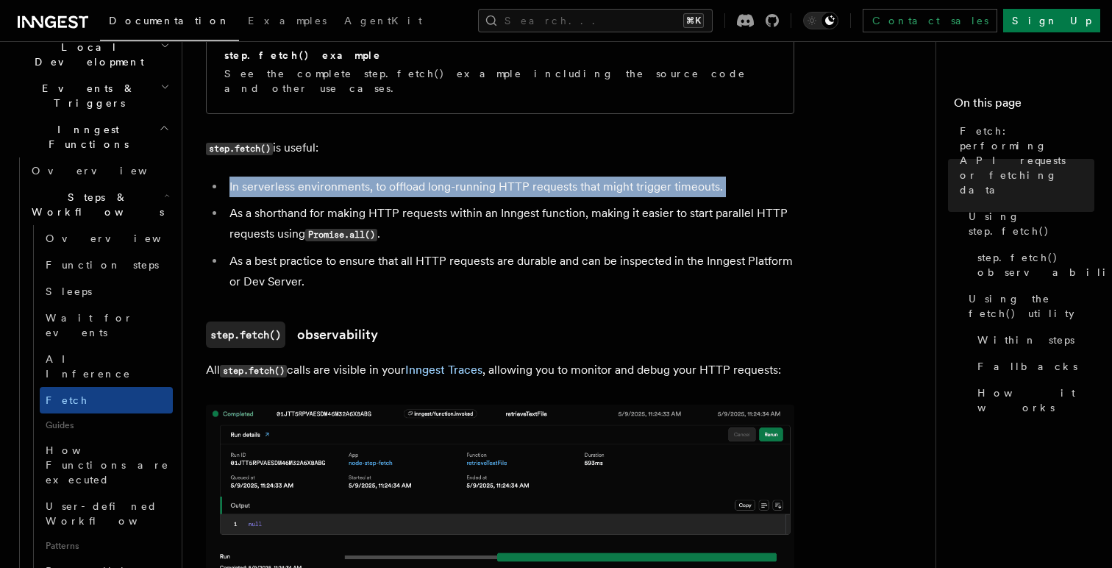
click at [234, 177] on li "In serverless environments, to offload long-running HTTP requests that might tr…" at bounding box center [509, 187] width 569 height 21
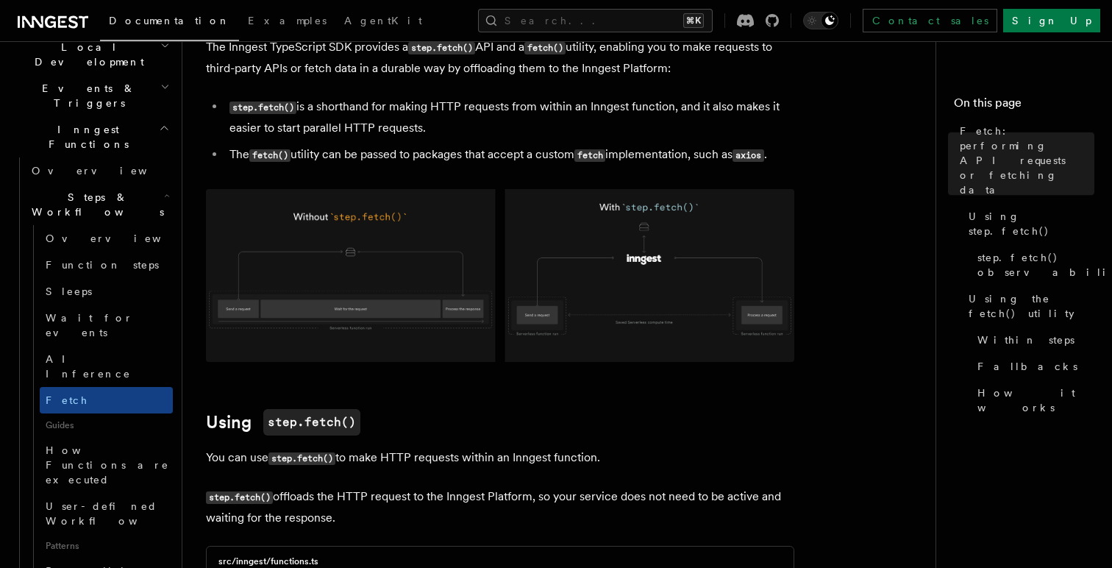
scroll to position [0, 0]
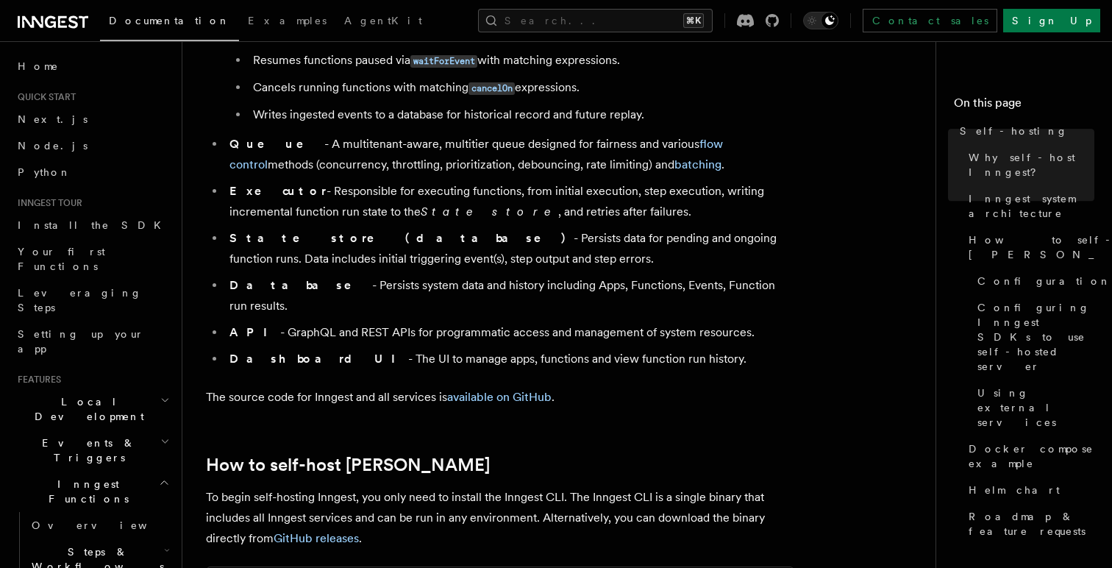
scroll to position [1830, 0]
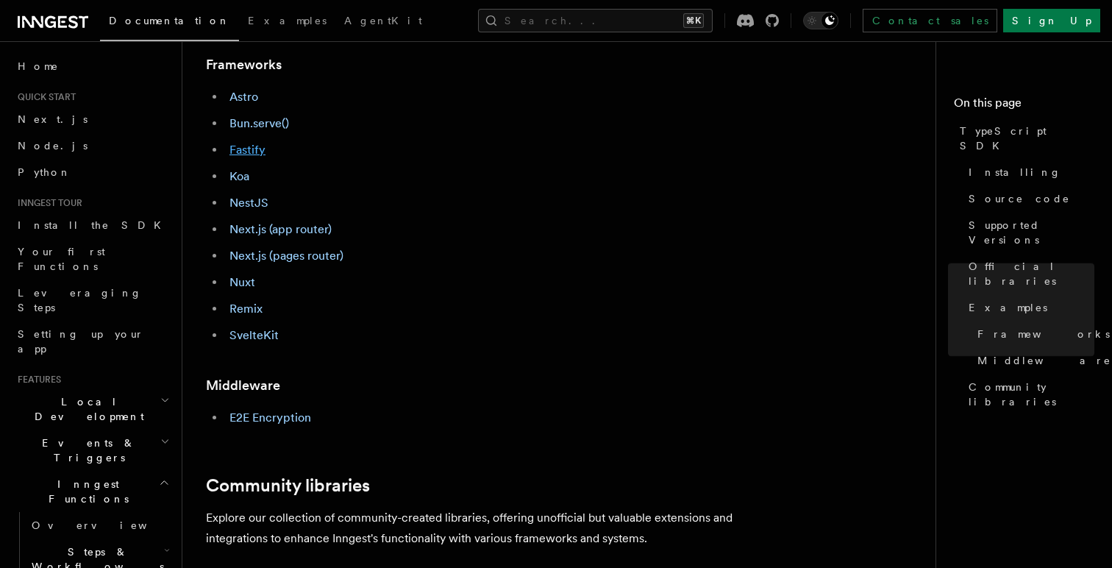
scroll to position [660, 0]
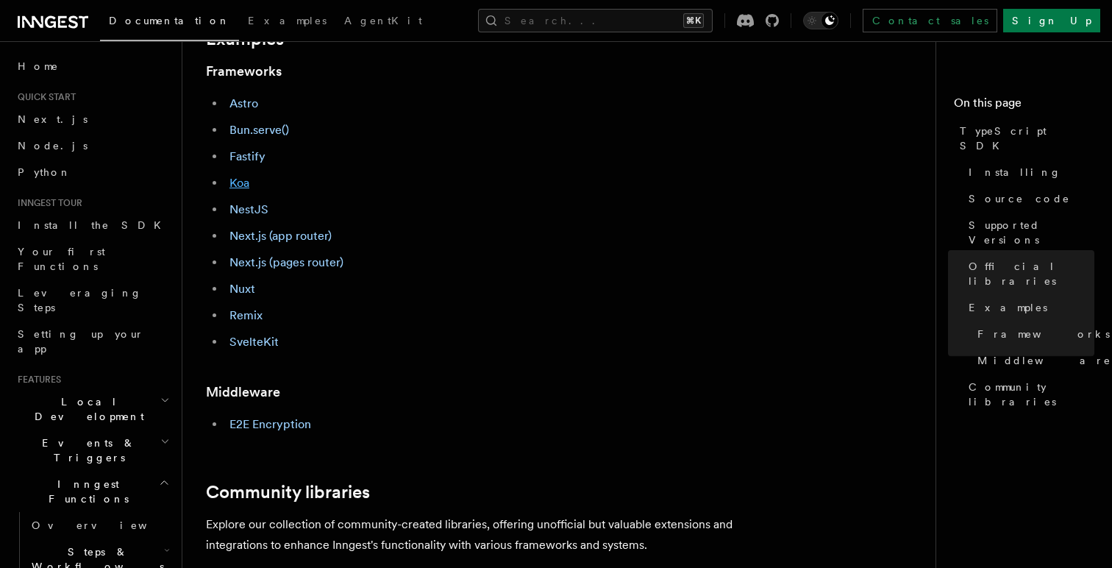
click at [233, 180] on link "Koa" at bounding box center [239, 183] width 20 height 14
